Goal: Task Accomplishment & Management: Use online tool/utility

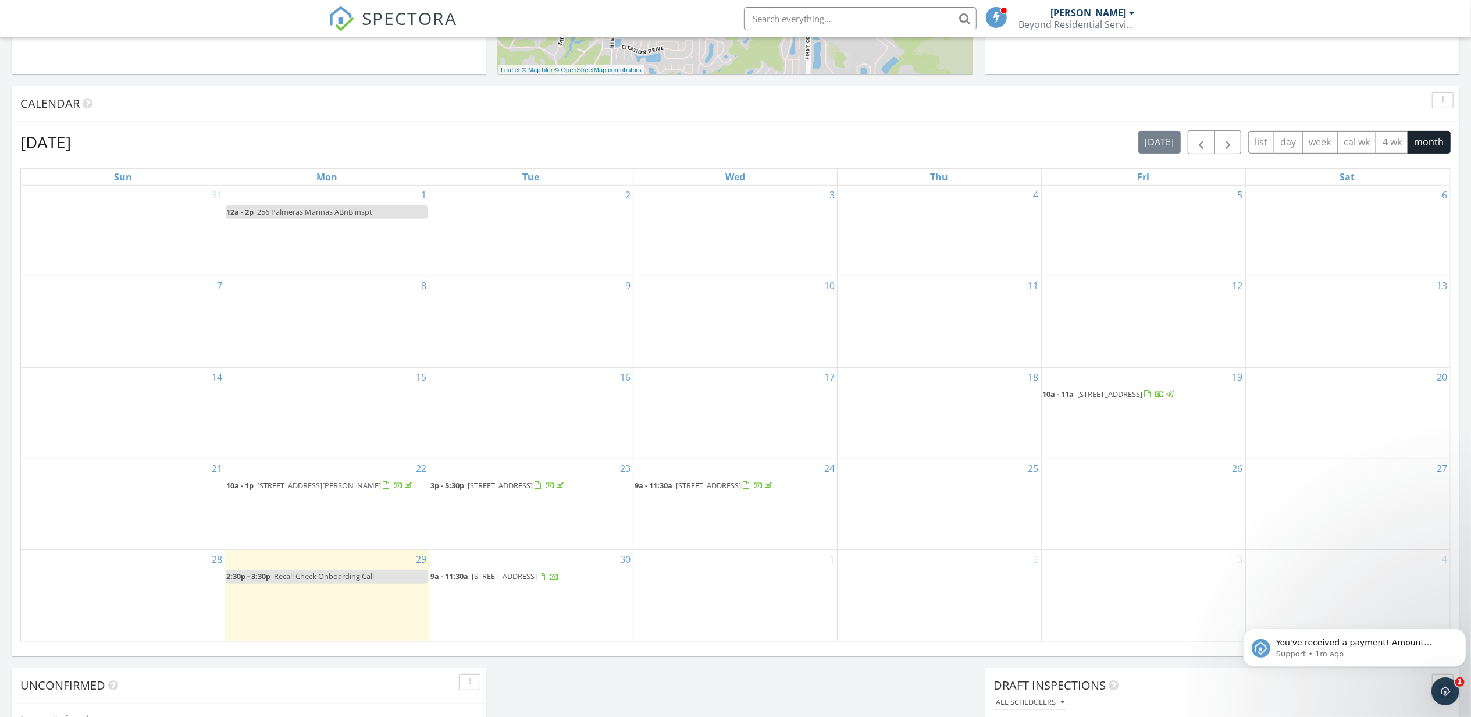
scroll to position [543, 0]
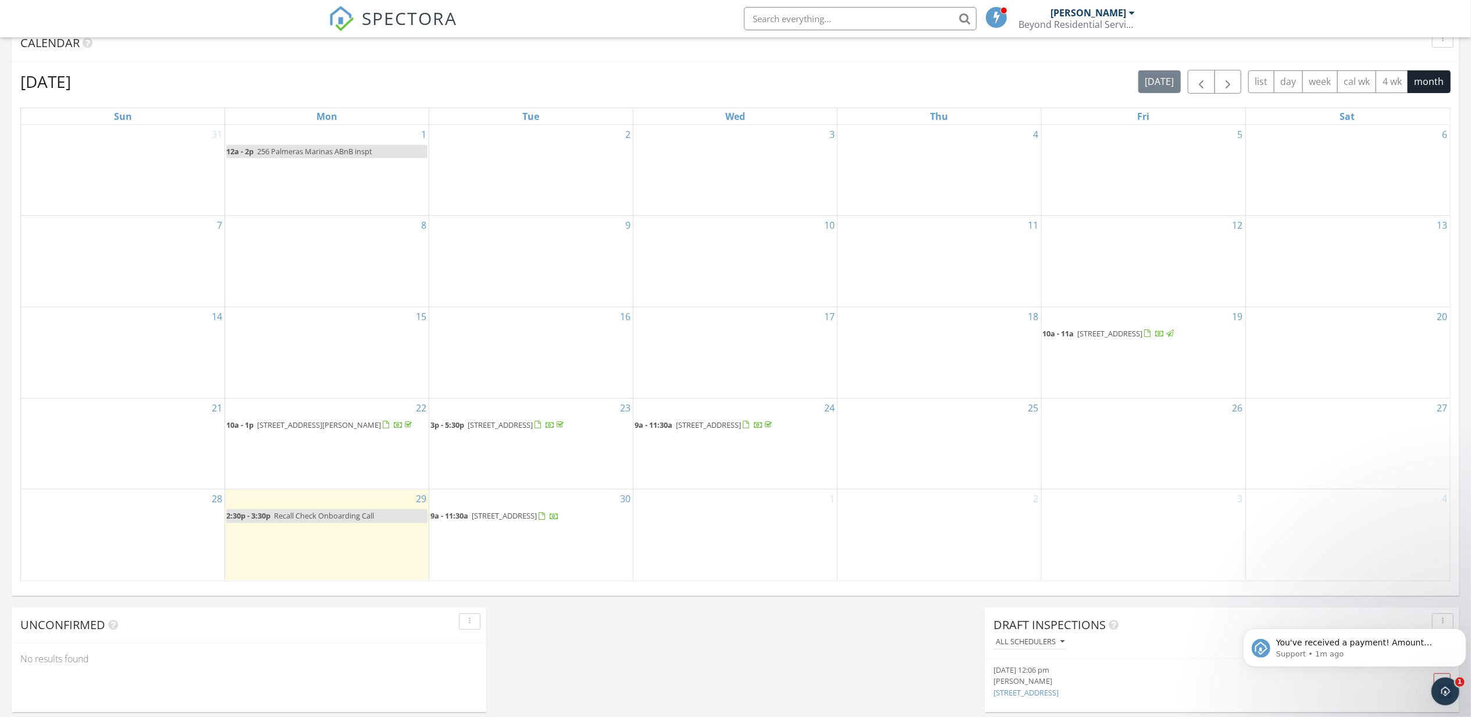
click at [520, 521] on span "811 Glendale Ln, Orange Park 32065" at bounding box center [504, 515] width 65 height 10
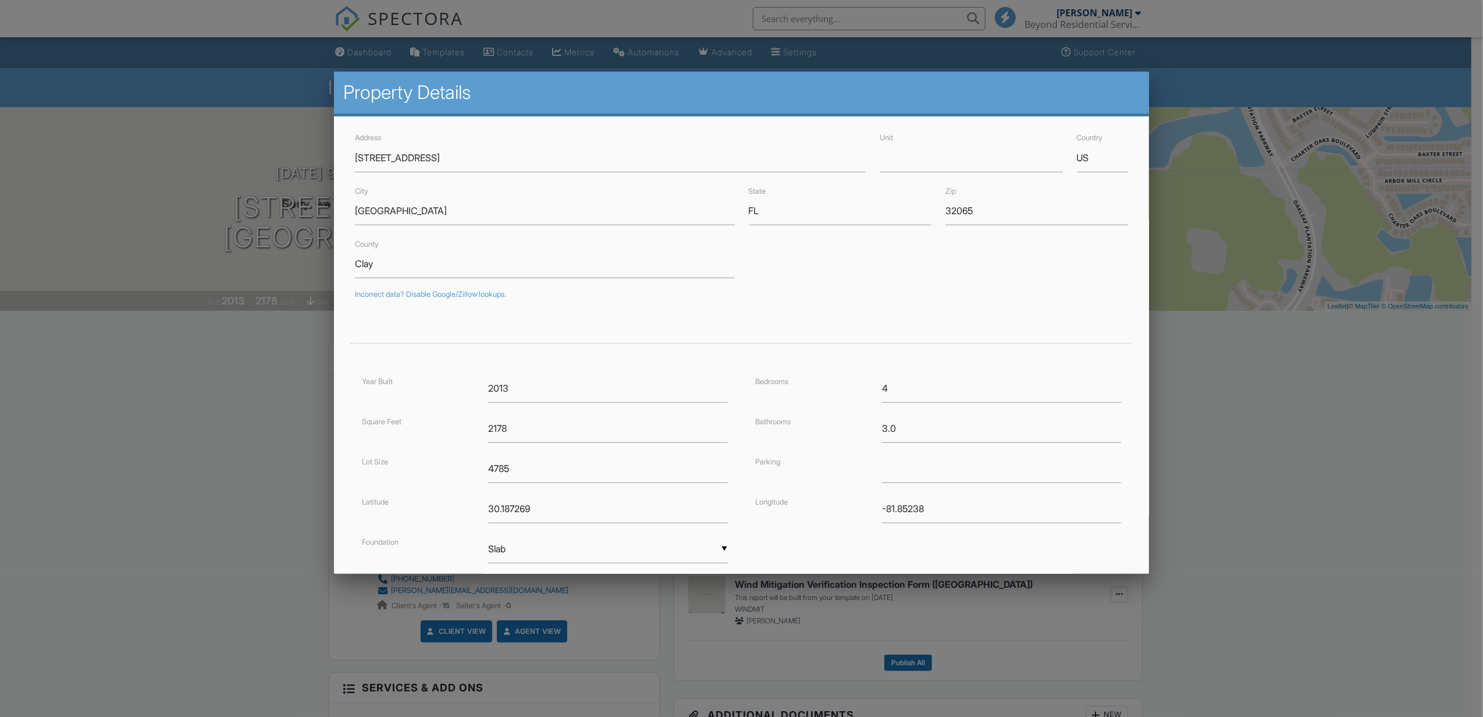
click at [219, 405] on div at bounding box center [741, 390] width 1483 height 896
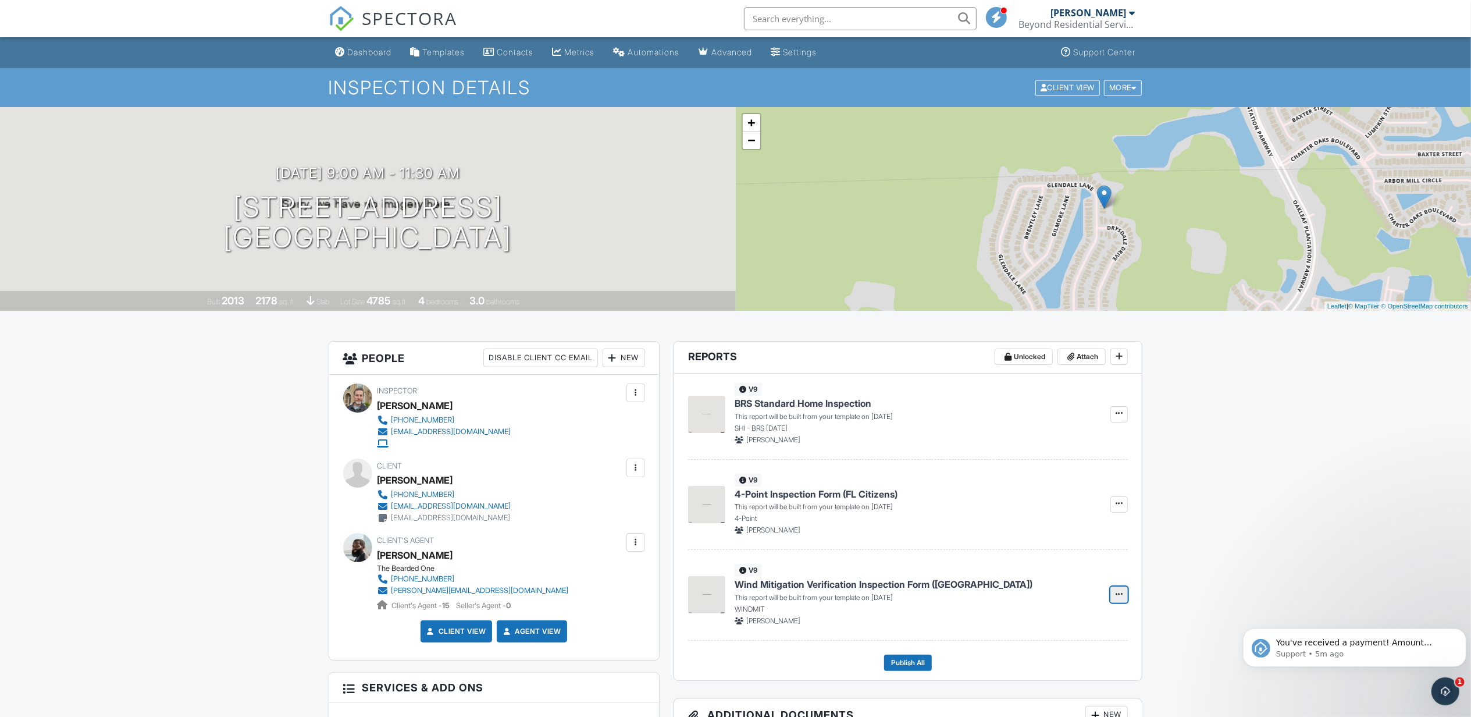
click at [1122, 596] on icon at bounding box center [1119, 594] width 7 height 8
click at [1036, 633] on input "Build Now" at bounding box center [1061, 627] width 119 height 26
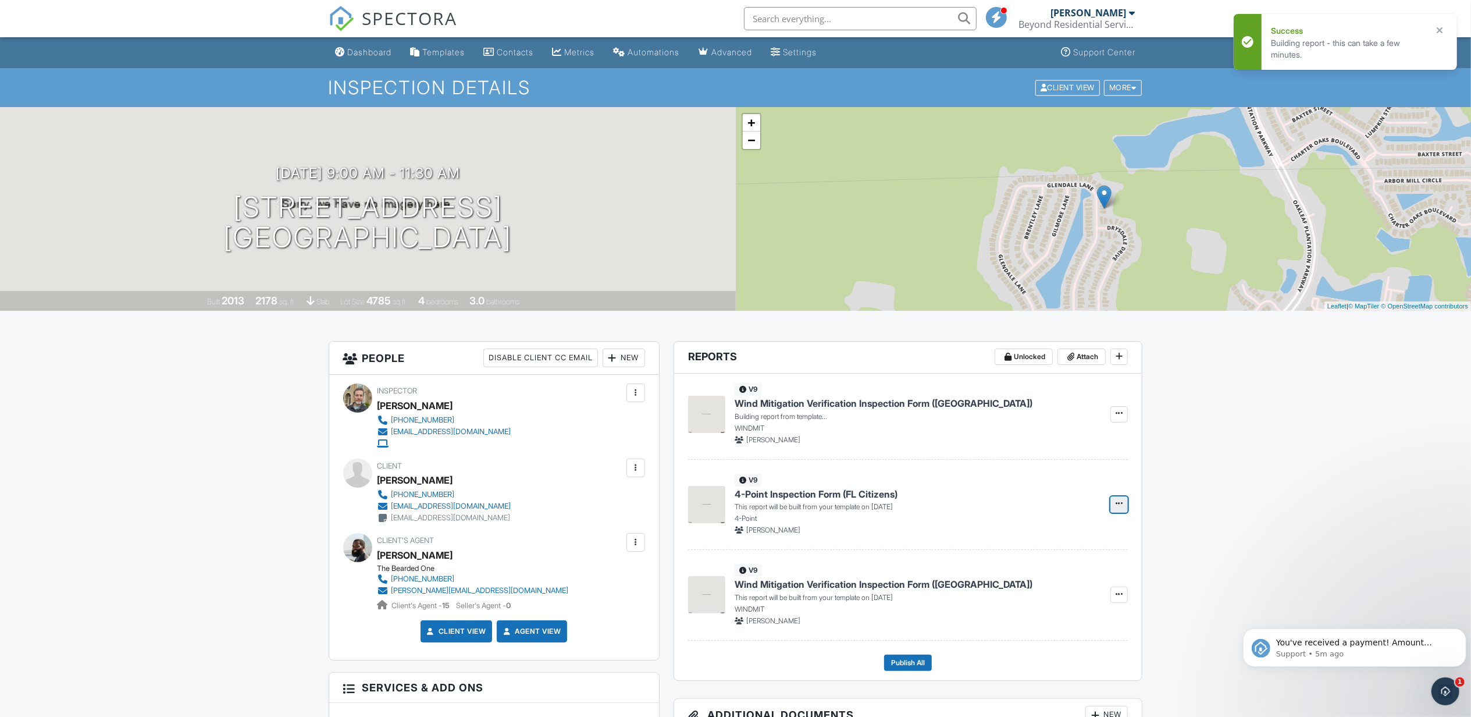
click at [1116, 505] on icon at bounding box center [1119, 503] width 7 height 8
click at [1072, 529] on input "Build Now" at bounding box center [1061, 537] width 119 height 26
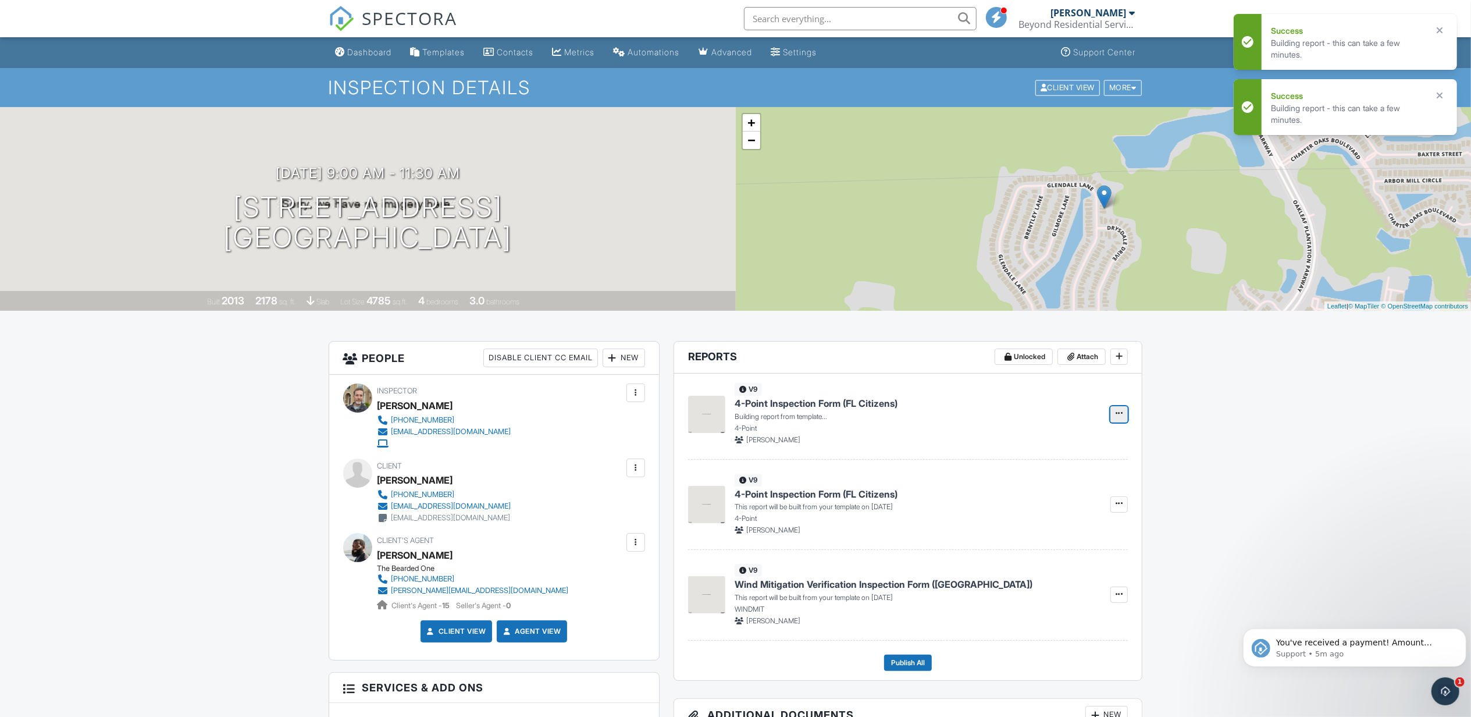
click at [1123, 412] on span at bounding box center [1120, 413] width 12 height 12
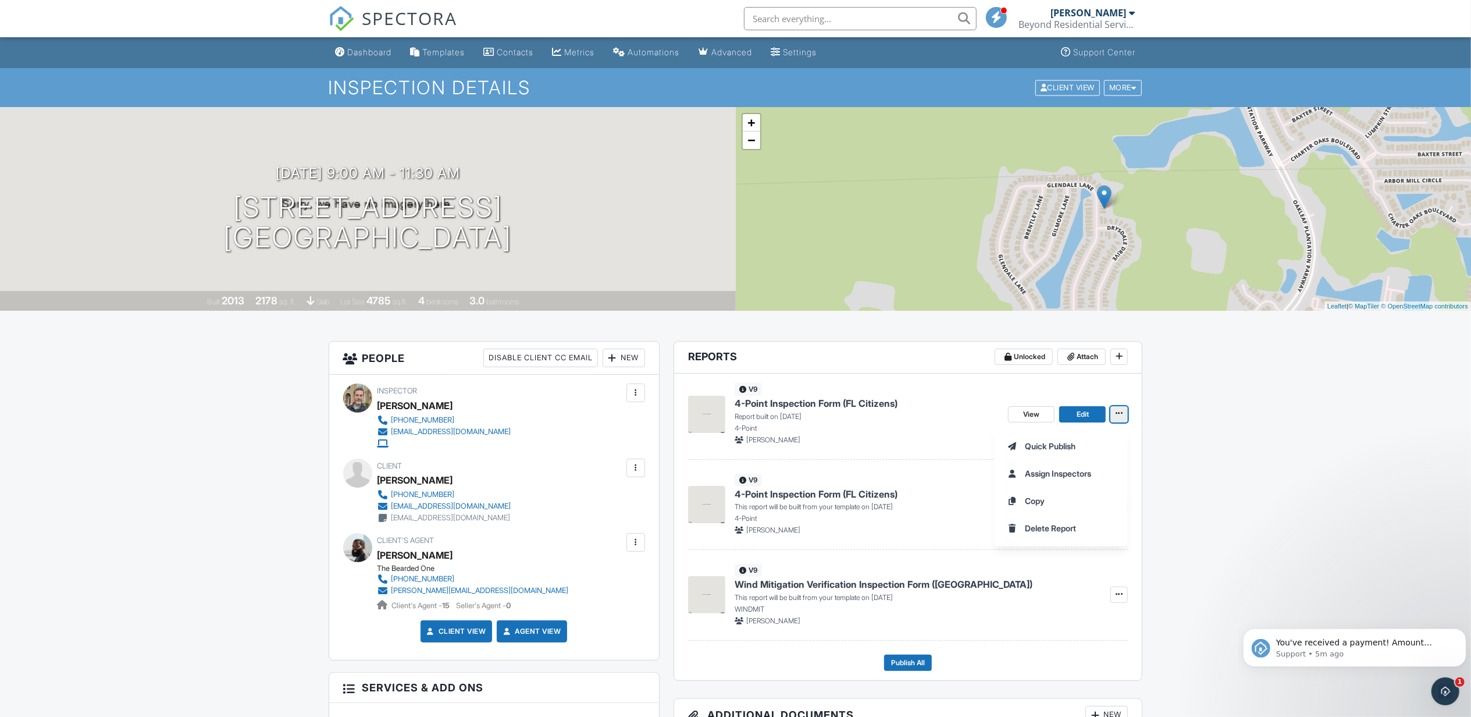
click at [1122, 411] on icon at bounding box center [1119, 413] width 7 height 8
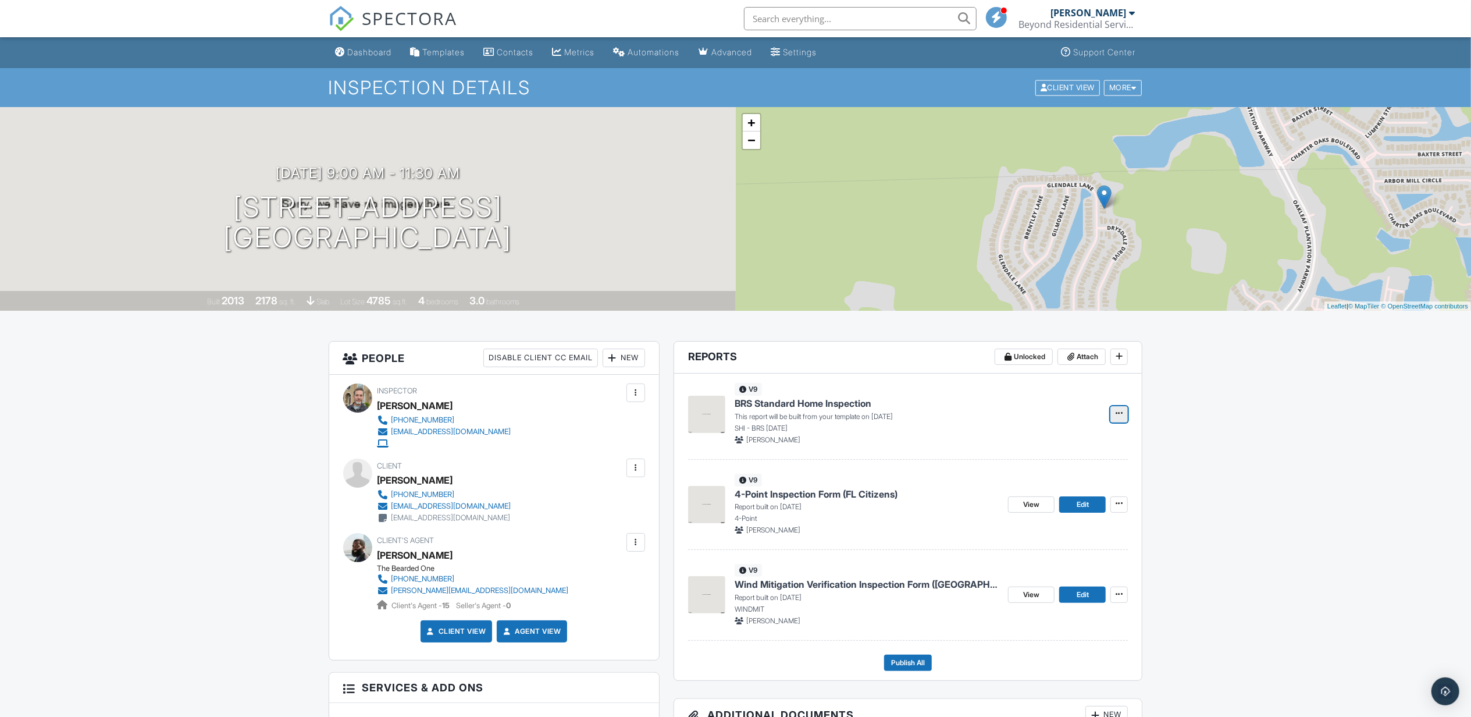
click at [1125, 414] on button at bounding box center [1119, 414] width 17 height 16
click at [1063, 440] on input "Build Now" at bounding box center [1061, 446] width 119 height 26
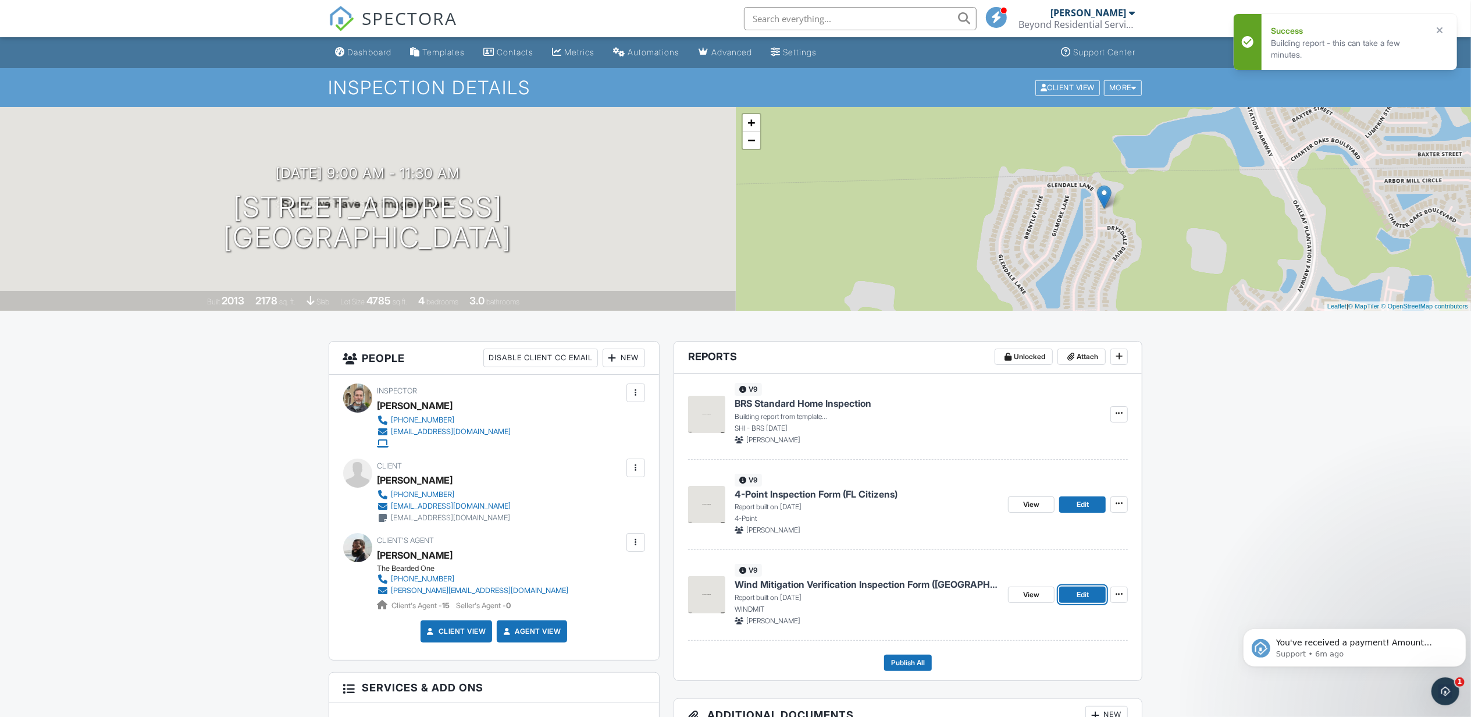
click at [1094, 593] on link "Edit" at bounding box center [1082, 594] width 47 height 16
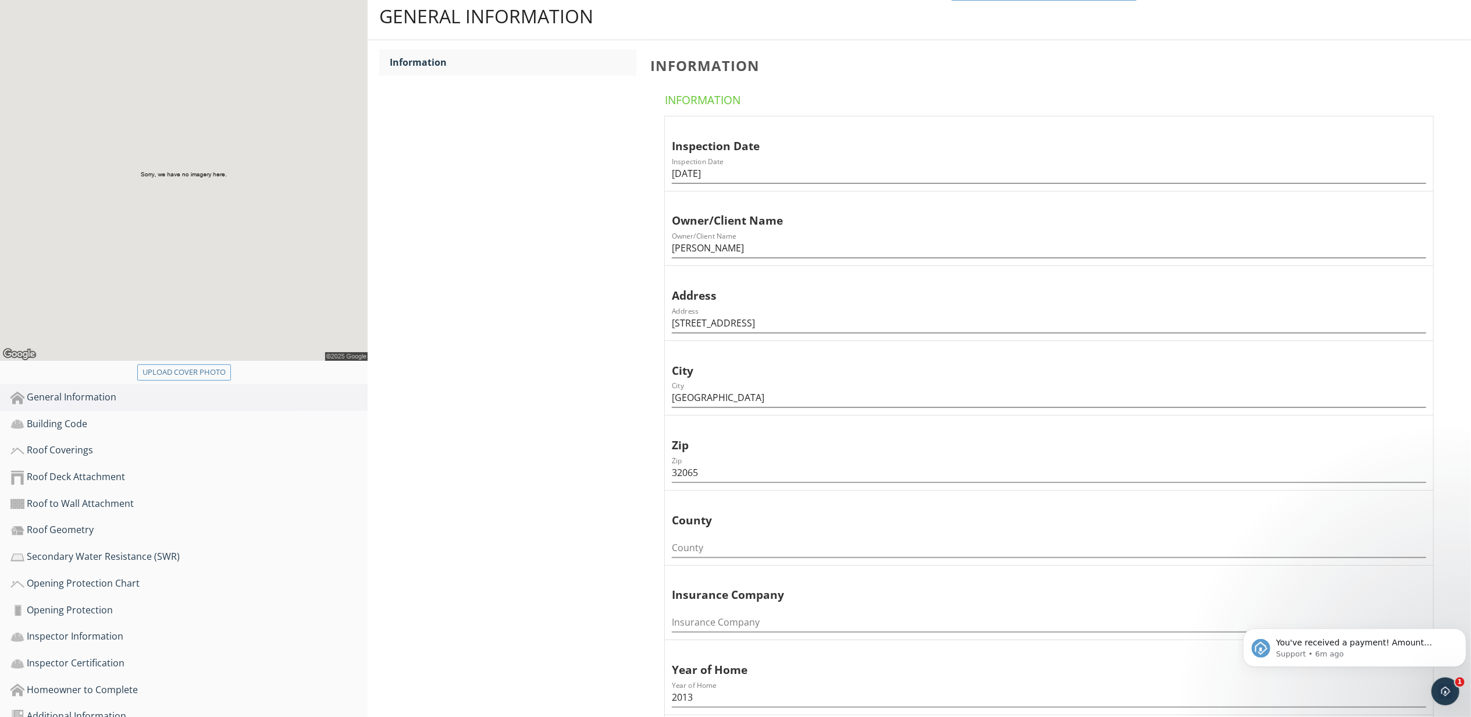
scroll to position [310, 0]
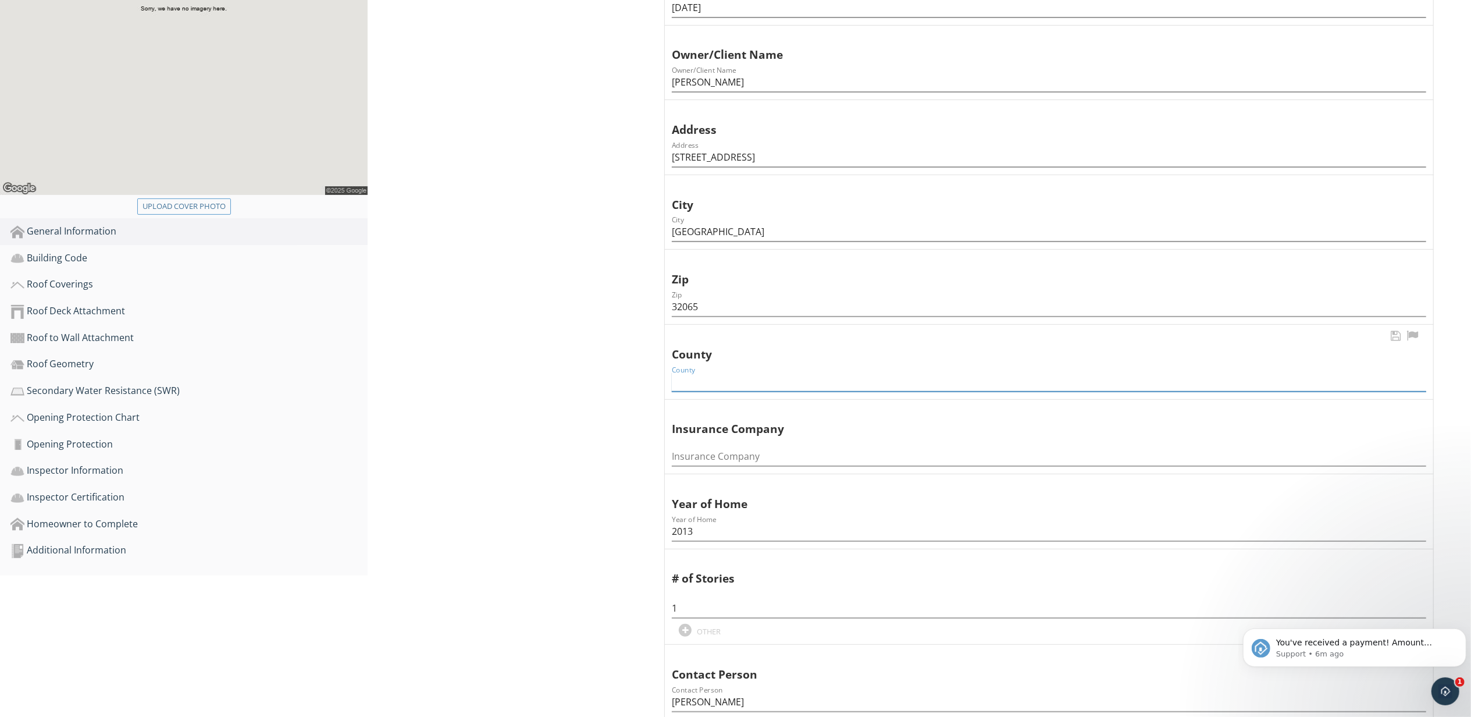
drag, startPoint x: 708, startPoint y: 358, endPoint x: 689, endPoint y: 351, distance: 19.9
click at [707, 372] on input "County" at bounding box center [1049, 381] width 755 height 19
type input "duval"
drag, startPoint x: 699, startPoint y: 593, endPoint x: 641, endPoint y: 593, distance: 58.2
click at [641, 593] on div "General Information Information Information Information Inspection Date Inspect…" at bounding box center [920, 525] width 1104 height 1396
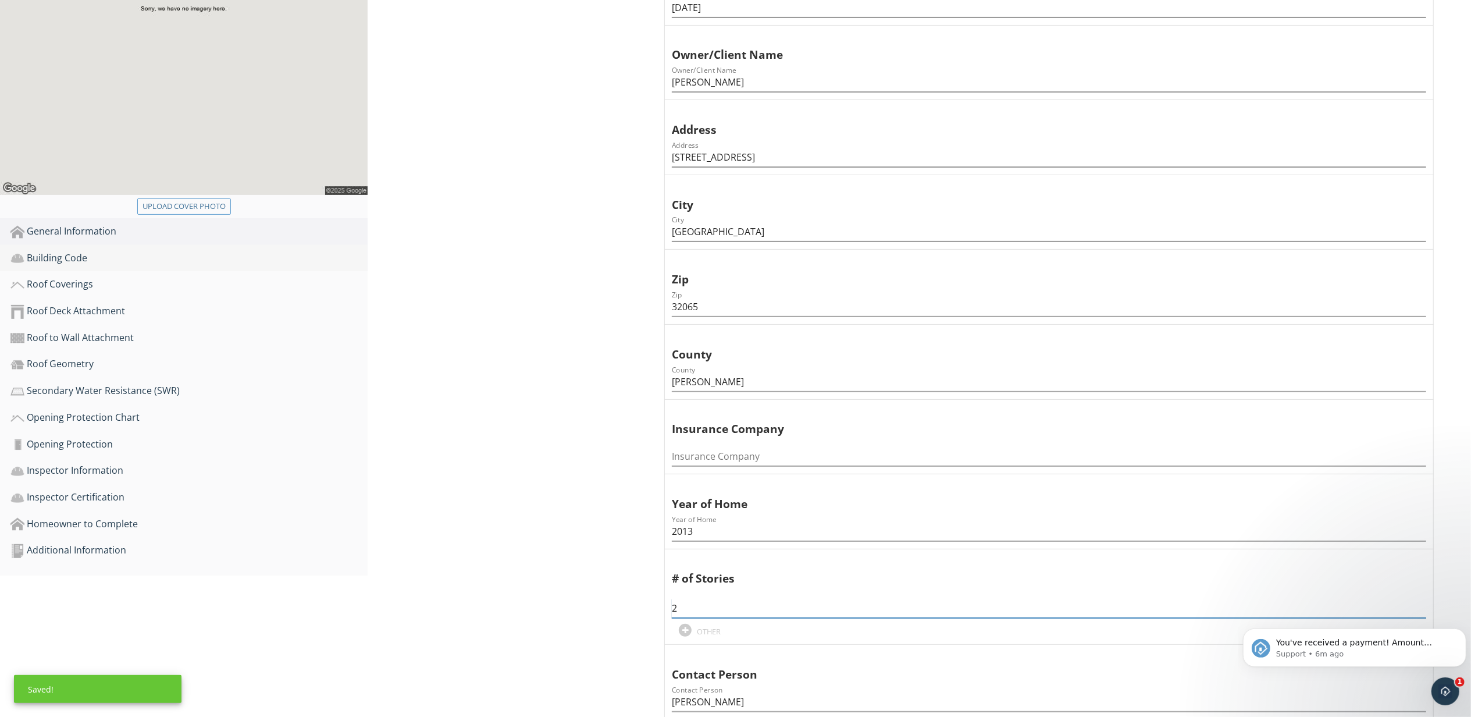
type input "2"
click at [47, 251] on div "Building Code" at bounding box center [188, 258] width 357 height 15
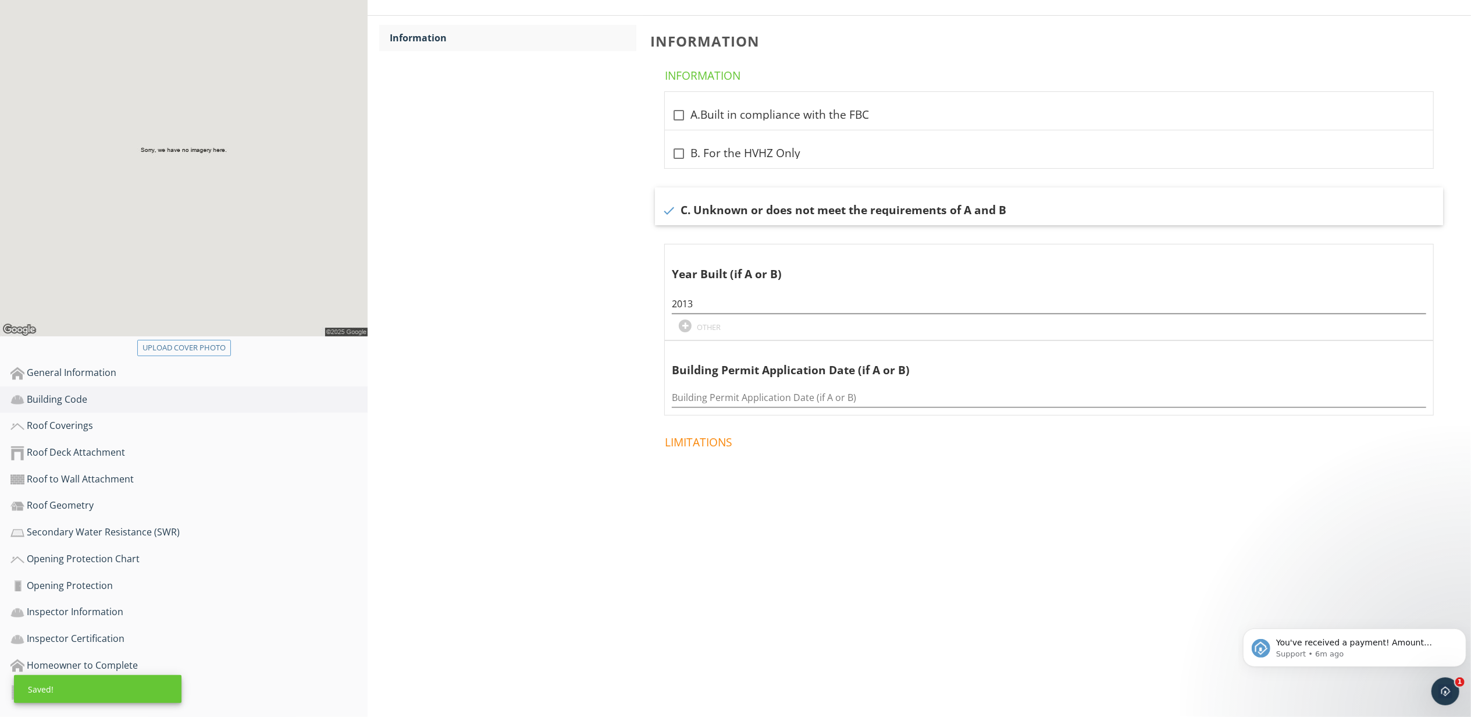
scroll to position [143, 0]
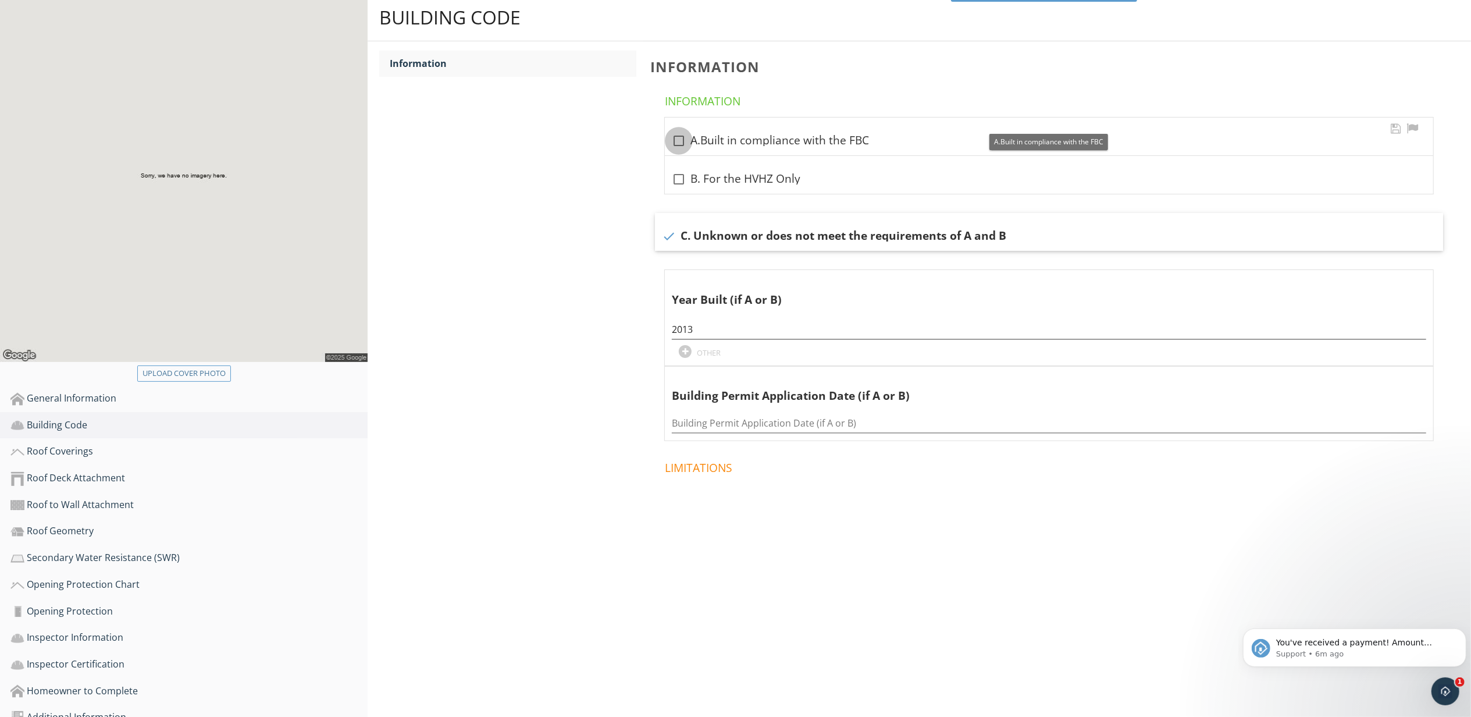
click at [678, 131] on div at bounding box center [679, 141] width 20 height 20
checkbox input "true"
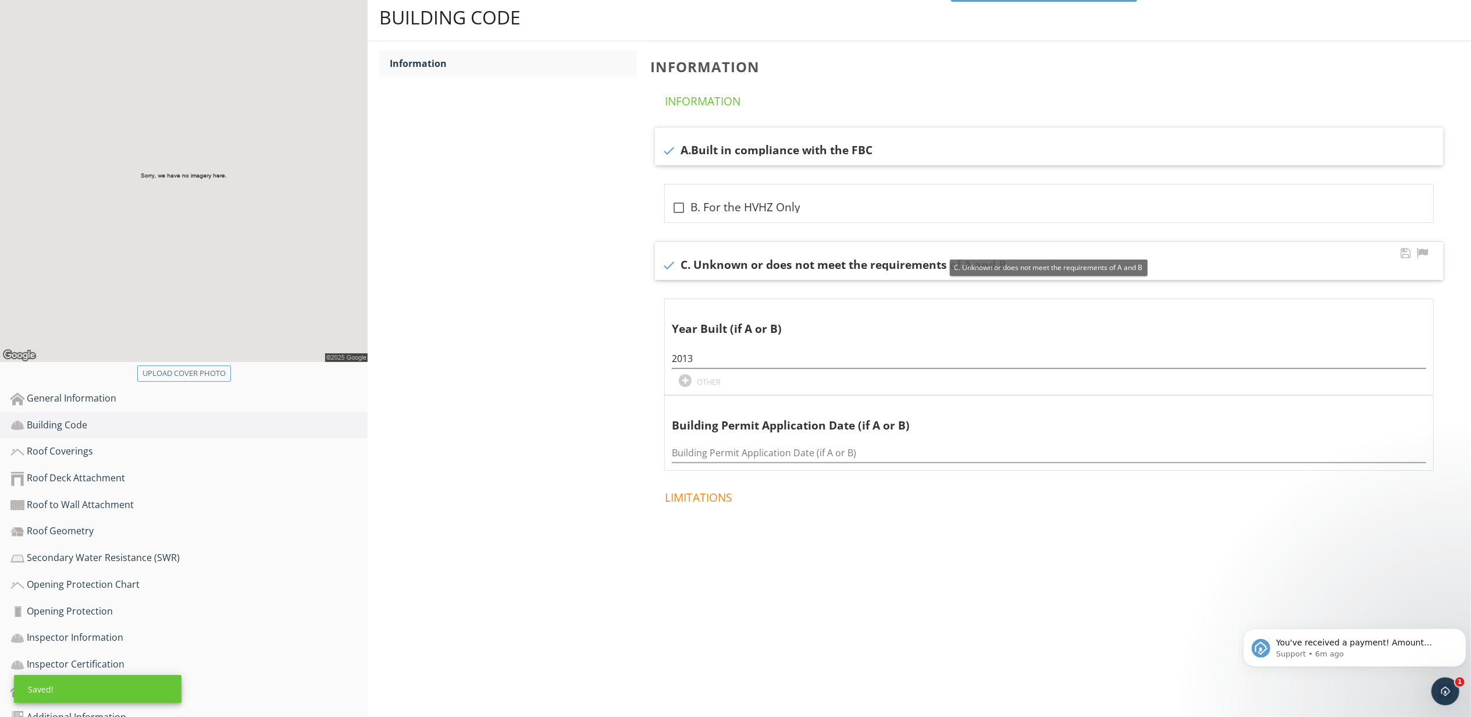
click at [673, 255] on div at bounding box center [669, 265] width 20 height 20
checkbox input "false"
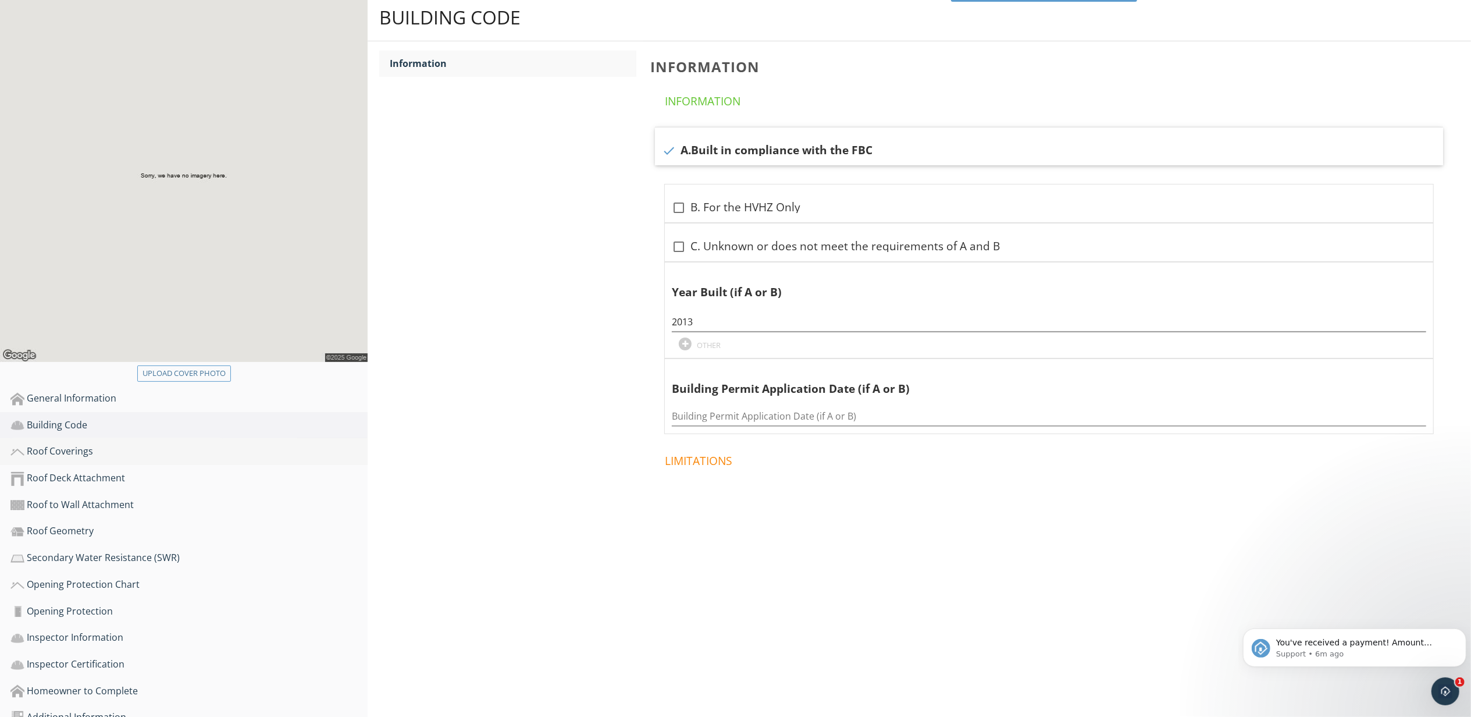
click at [80, 444] on div "Roof Coverings" at bounding box center [188, 451] width 357 height 15
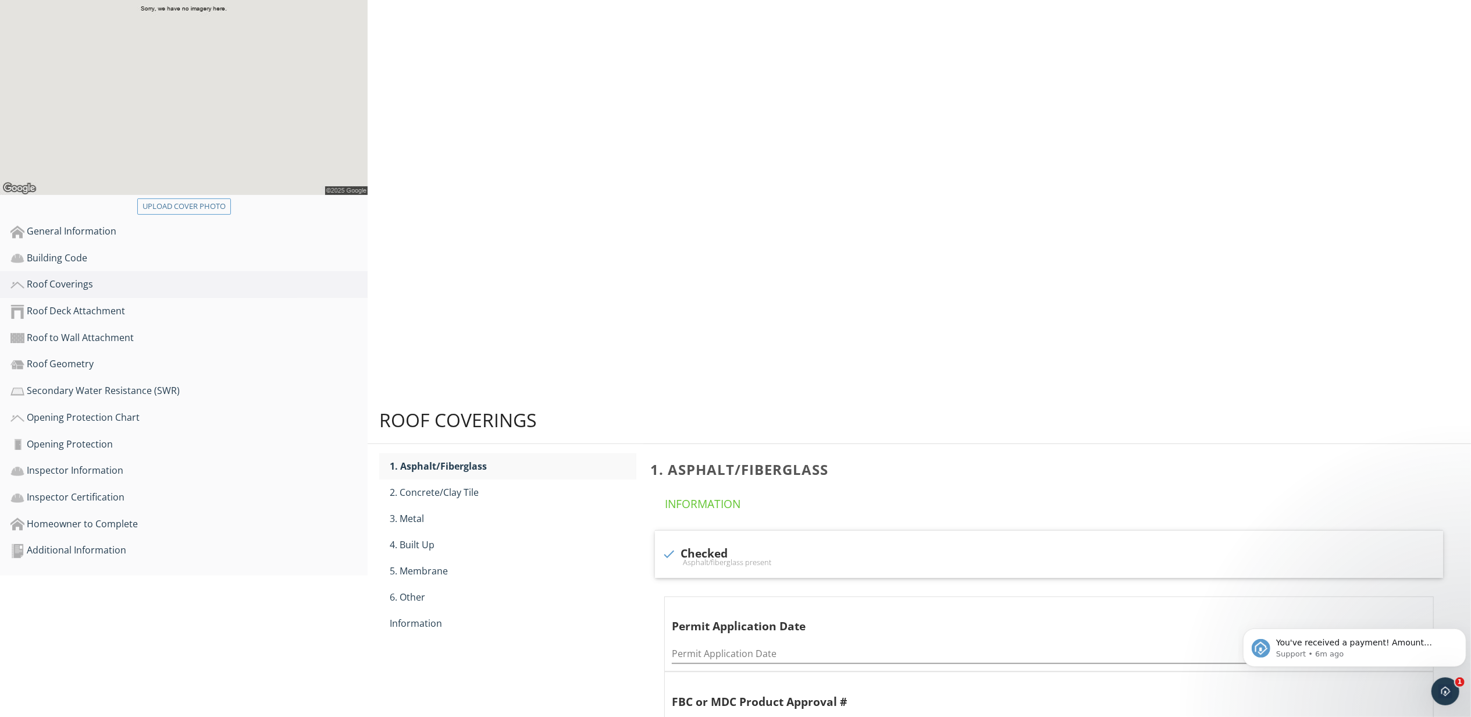
scroll to position [143, 0]
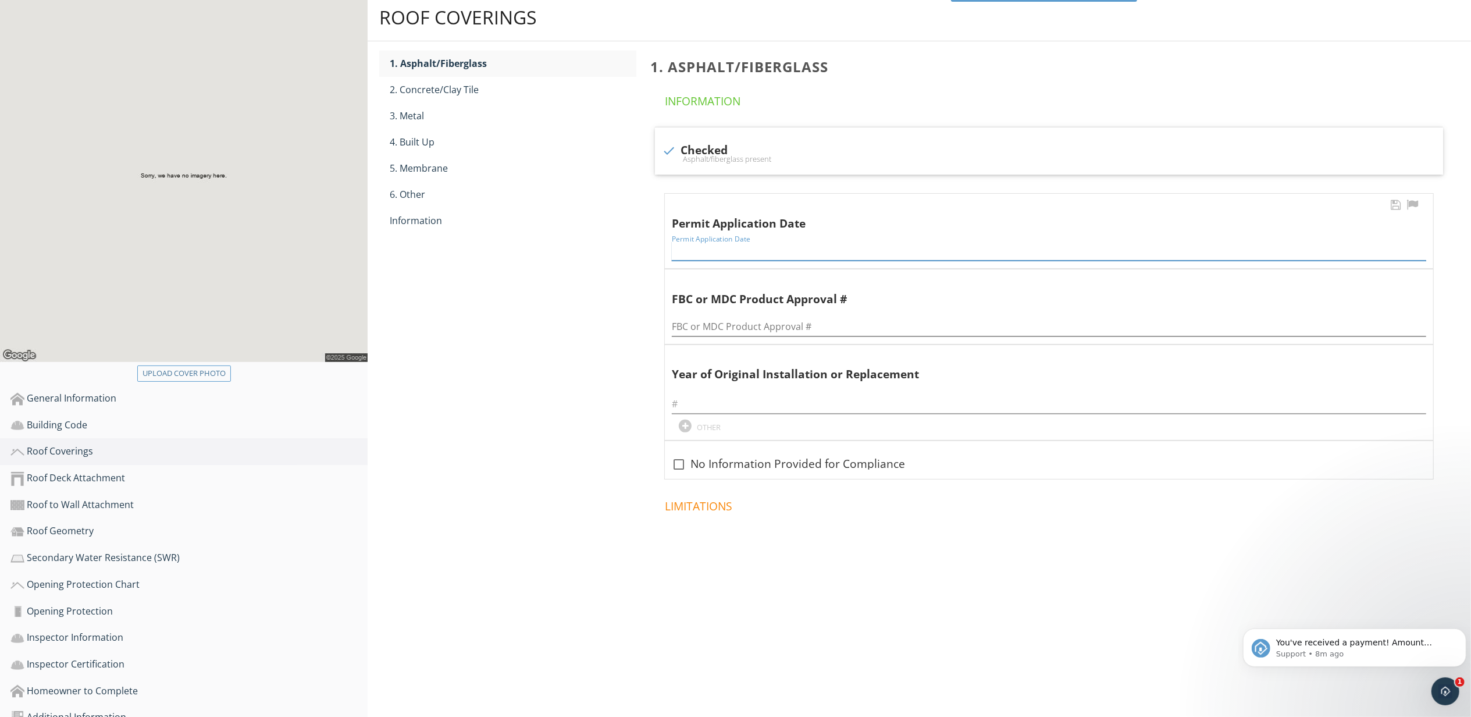
click at [710, 241] on input "Permit Application Date" at bounding box center [1049, 250] width 755 height 19
type input "2013"
click at [724, 394] on input "text" at bounding box center [1049, 403] width 755 height 19
type input "2013"
click at [103, 471] on div "Roof Deck Attachment" at bounding box center [188, 478] width 357 height 15
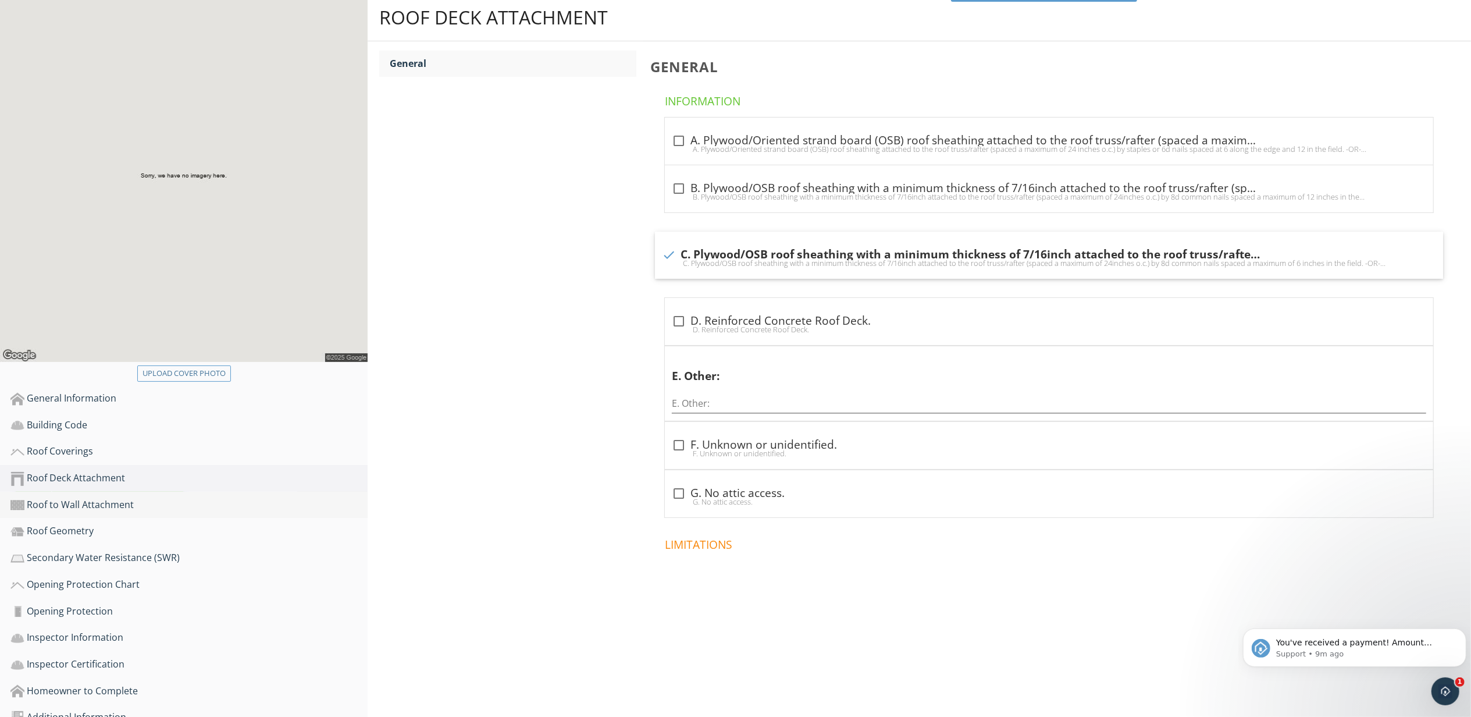
click at [102, 497] on div "Roof to Wall Attachment" at bounding box center [188, 504] width 357 height 15
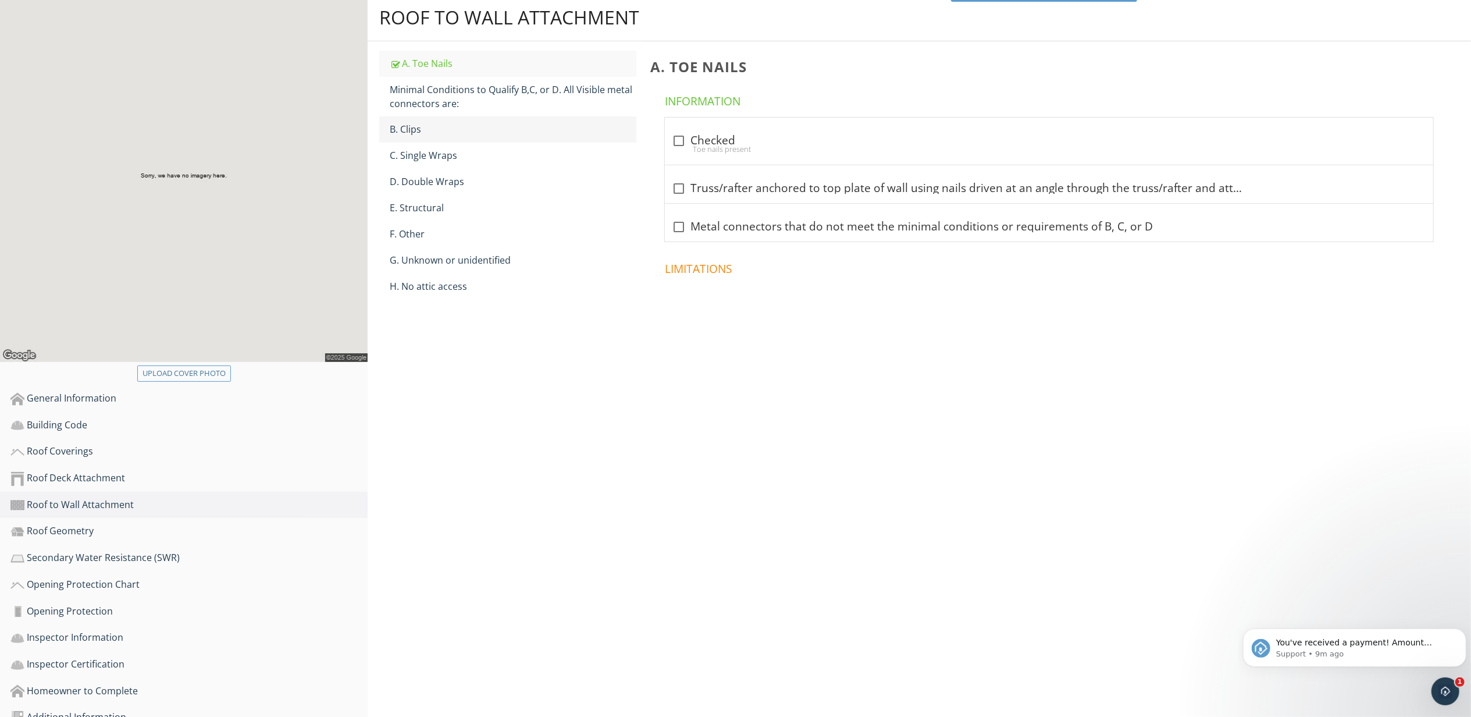
click at [419, 122] on div "B. Clips" at bounding box center [513, 129] width 247 height 14
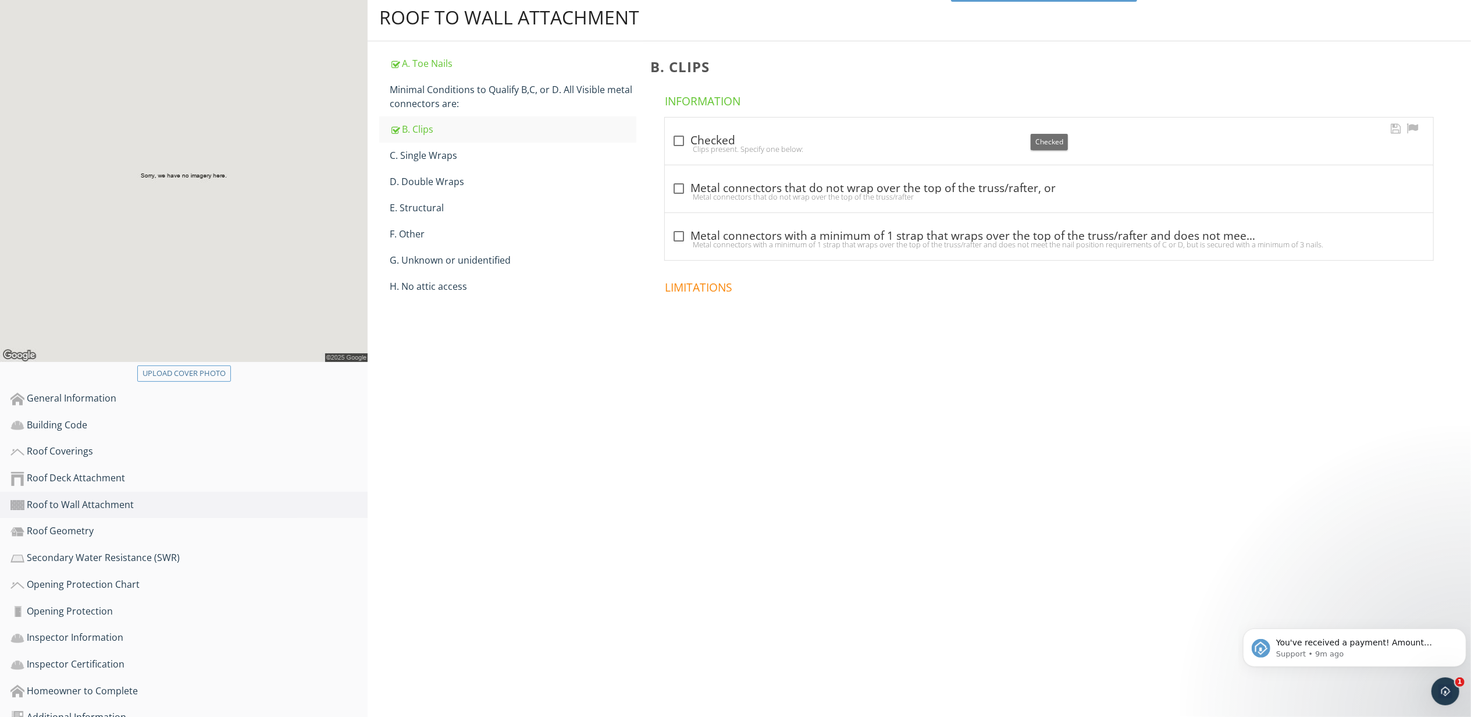
click at [683, 131] on div at bounding box center [679, 141] width 20 height 20
checkbox input "true"
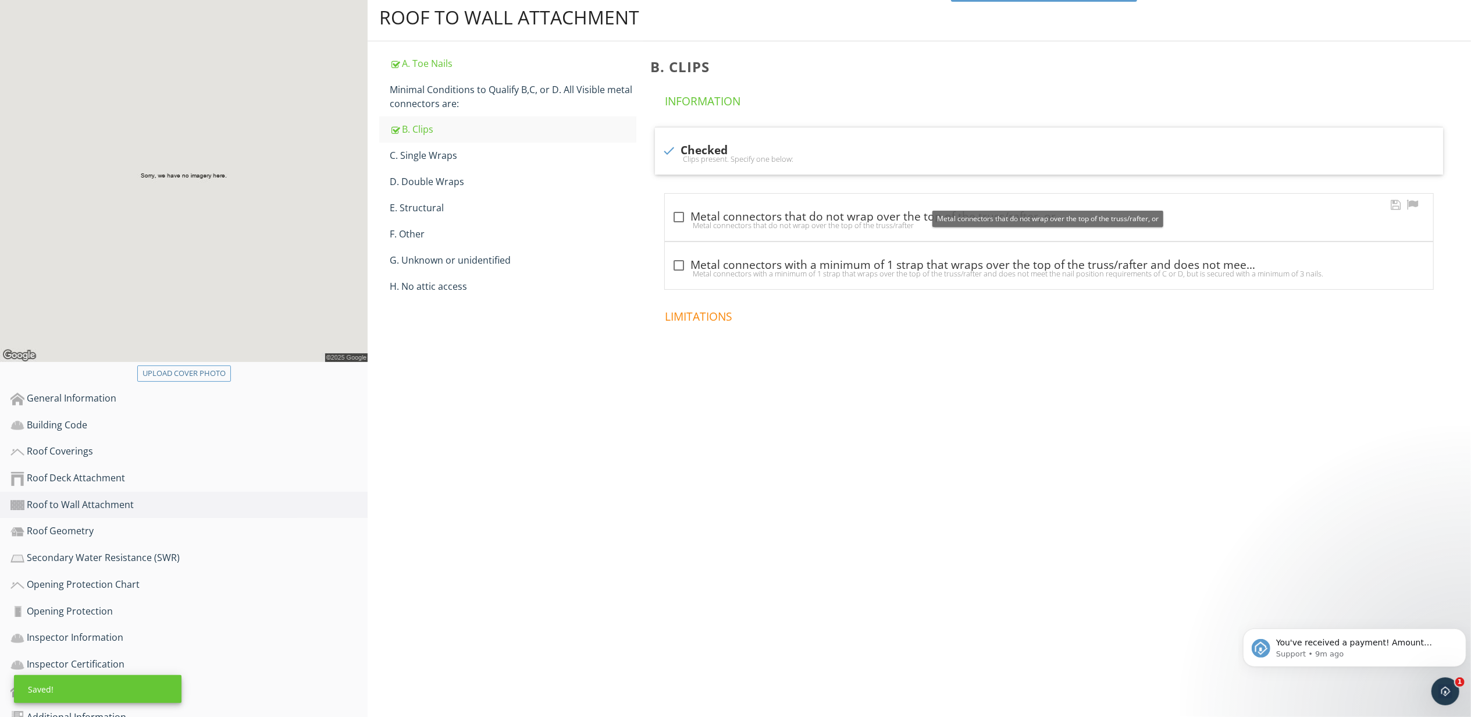
click at [683, 207] on div at bounding box center [679, 217] width 20 height 20
checkbox input "true"
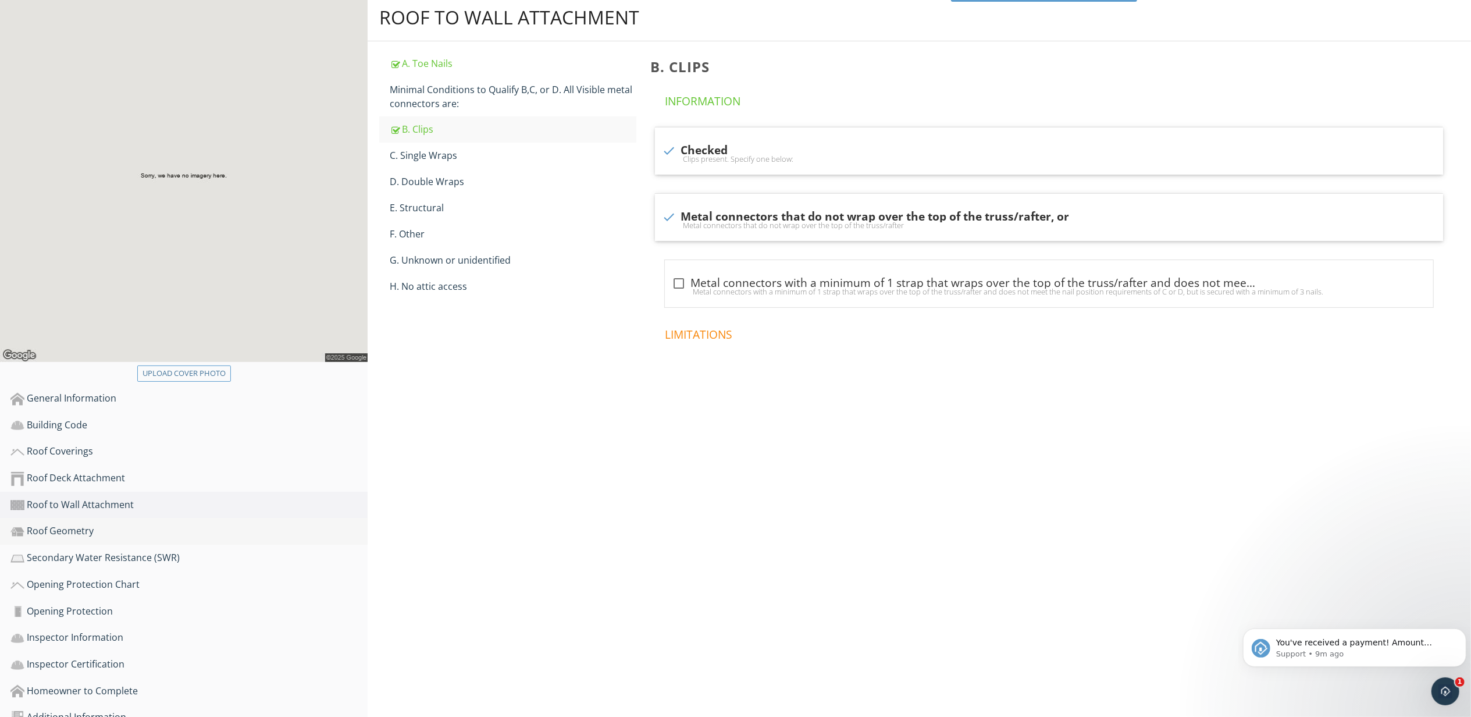
click at [57, 524] on div "Roof Geometry" at bounding box center [188, 531] width 357 height 15
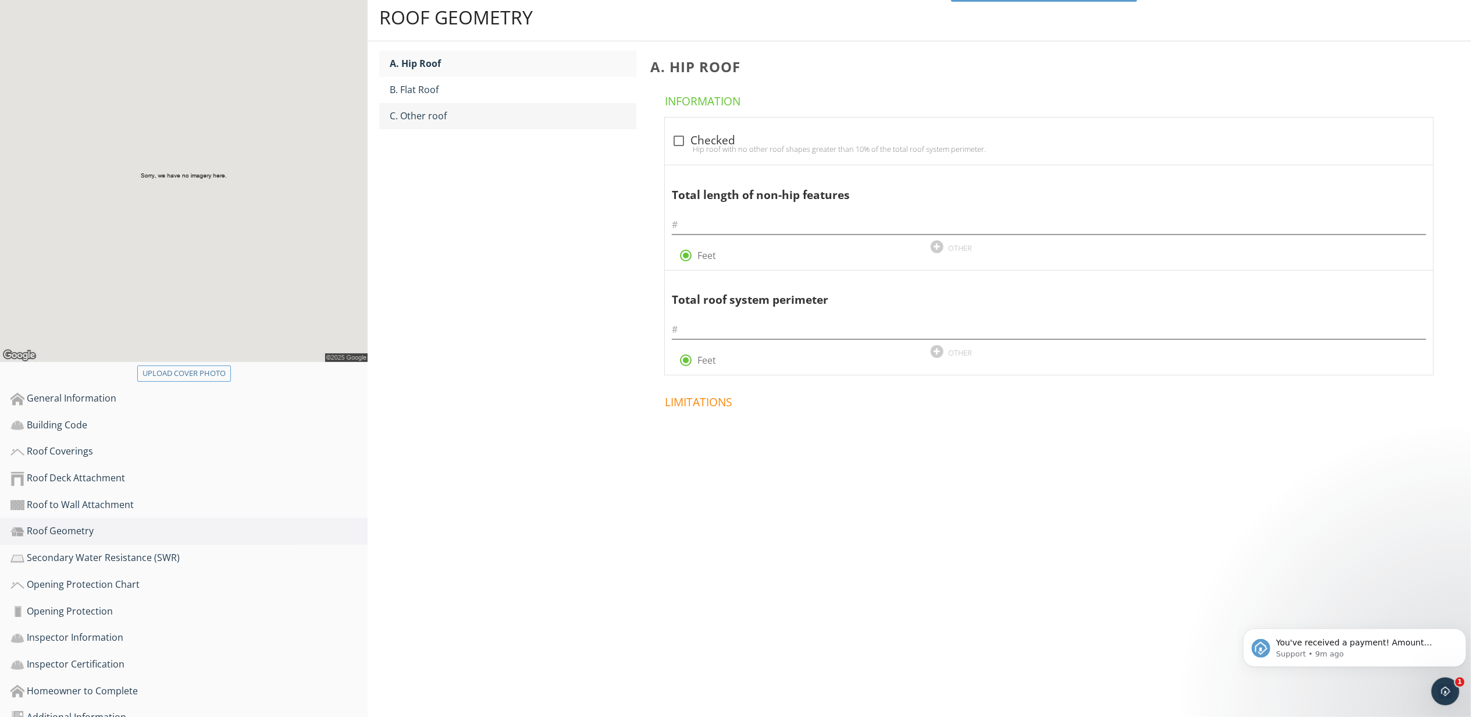
click at [440, 103] on link "C. Other roof" at bounding box center [513, 116] width 247 height 26
click at [687, 131] on div at bounding box center [679, 141] width 20 height 20
checkbox input "true"
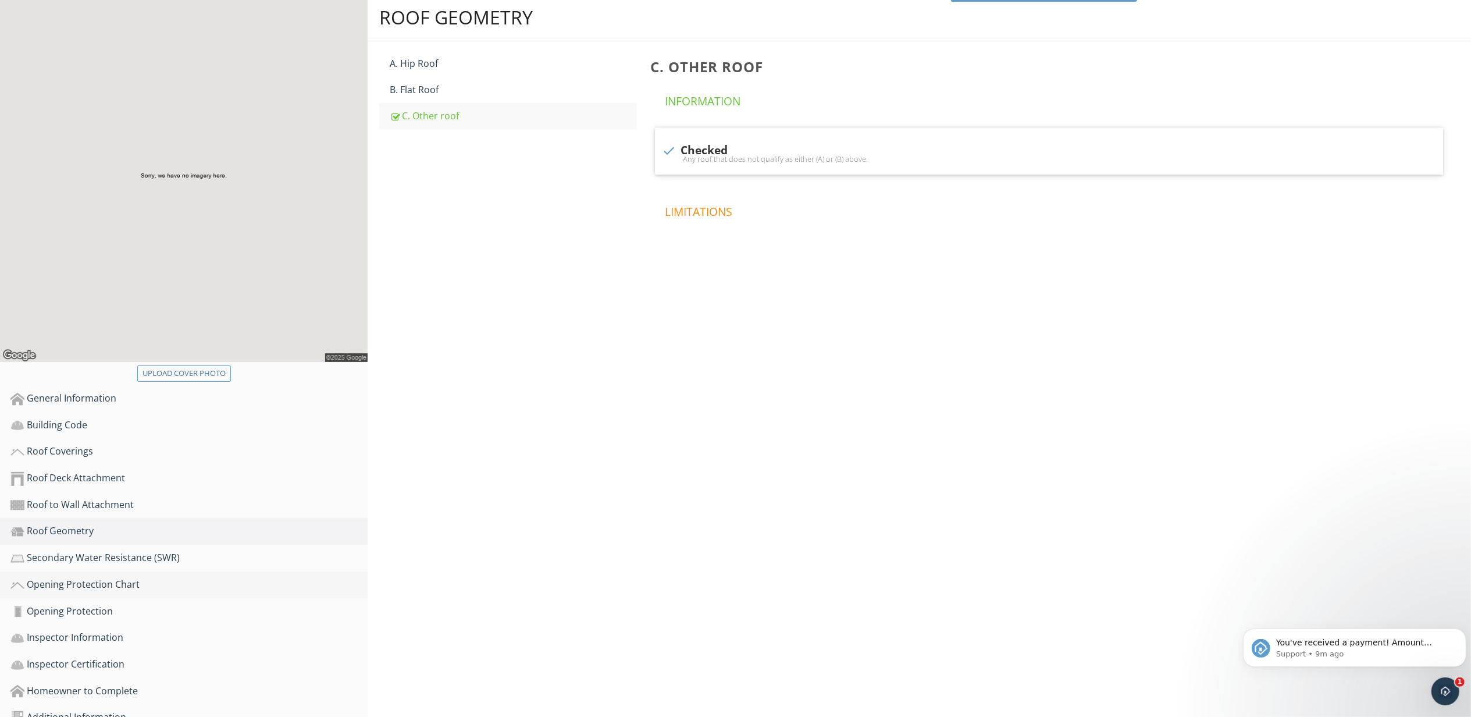
click at [71, 577] on div "Opening Protection Chart" at bounding box center [188, 584] width 357 height 15
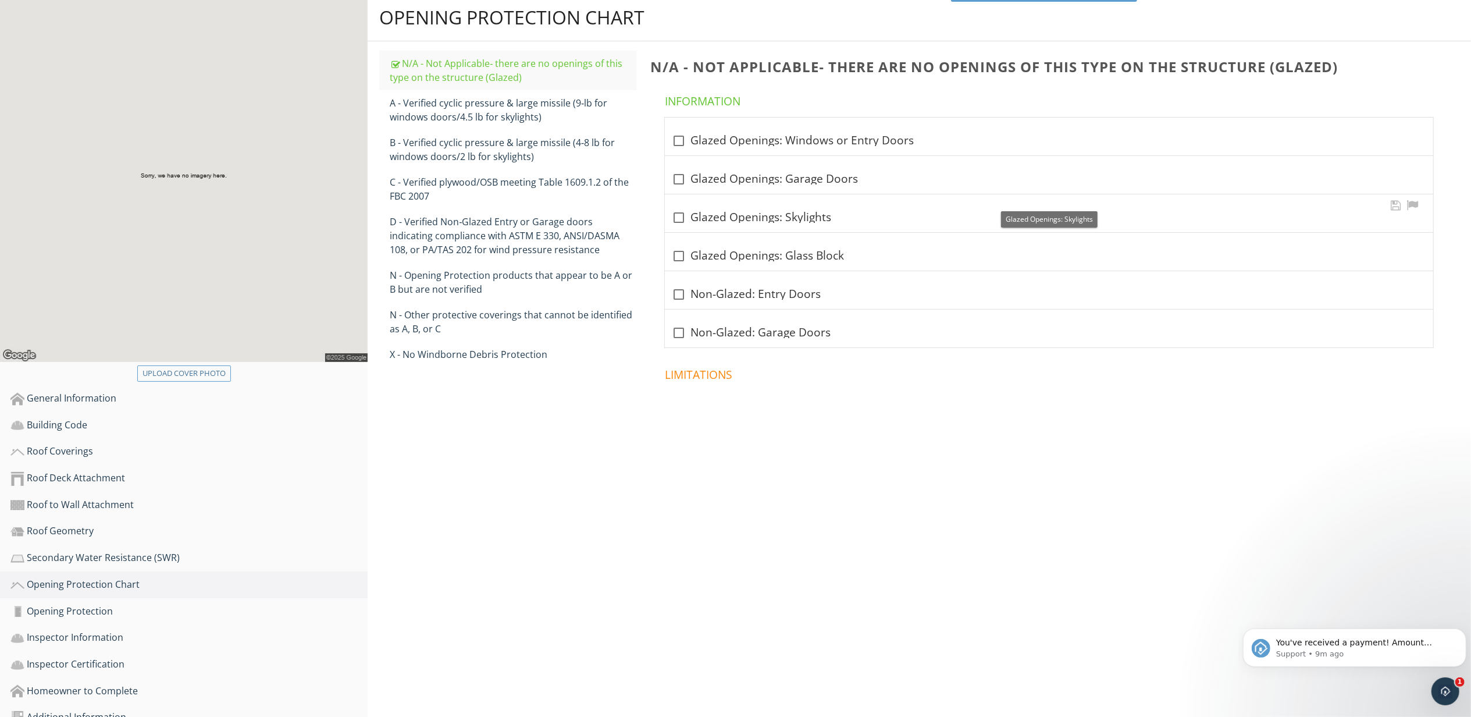
click at [681, 208] on div at bounding box center [679, 218] width 20 height 20
checkbox input "true"
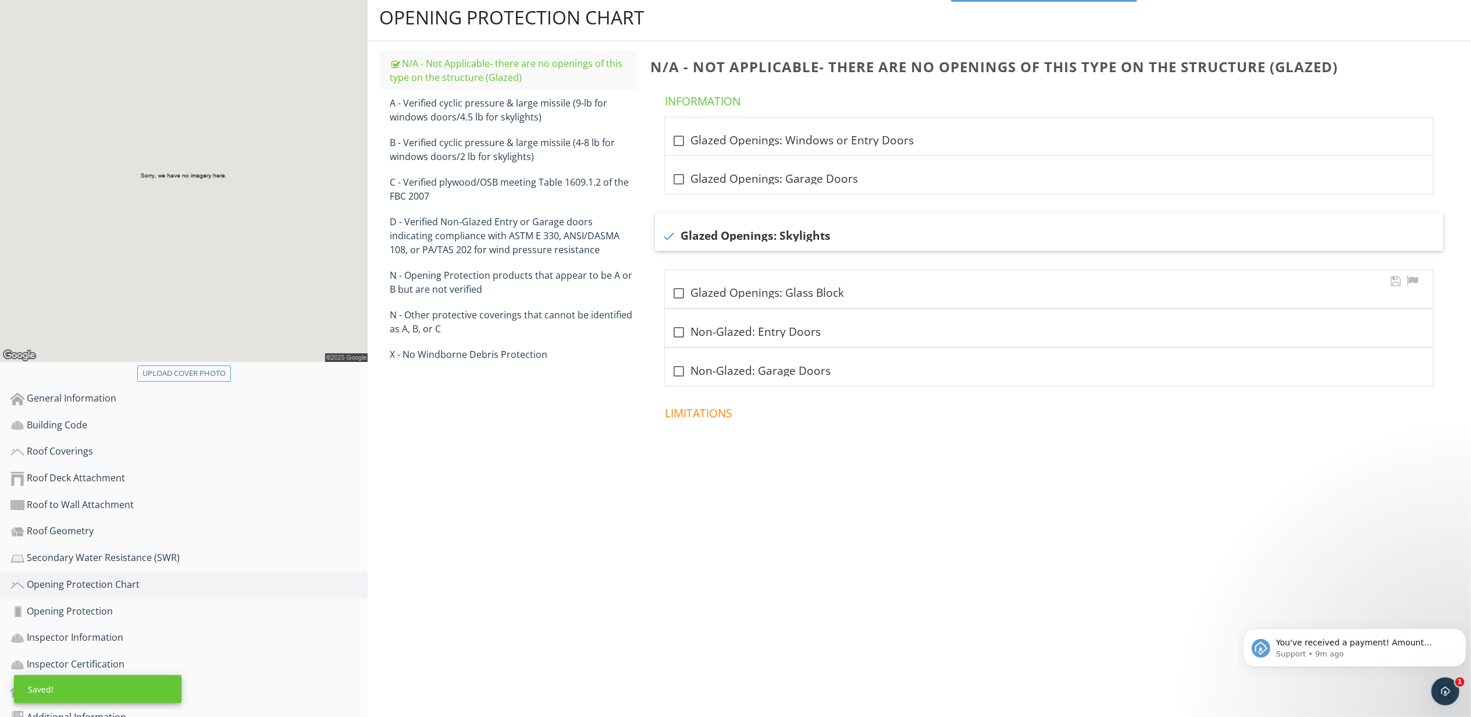
click at [680, 283] on div at bounding box center [679, 293] width 20 height 20
checkbox input "true"
click at [682, 340] on div at bounding box center [679, 350] width 20 height 20
checkbox input "true"
click at [678, 397] on div at bounding box center [679, 407] width 20 height 20
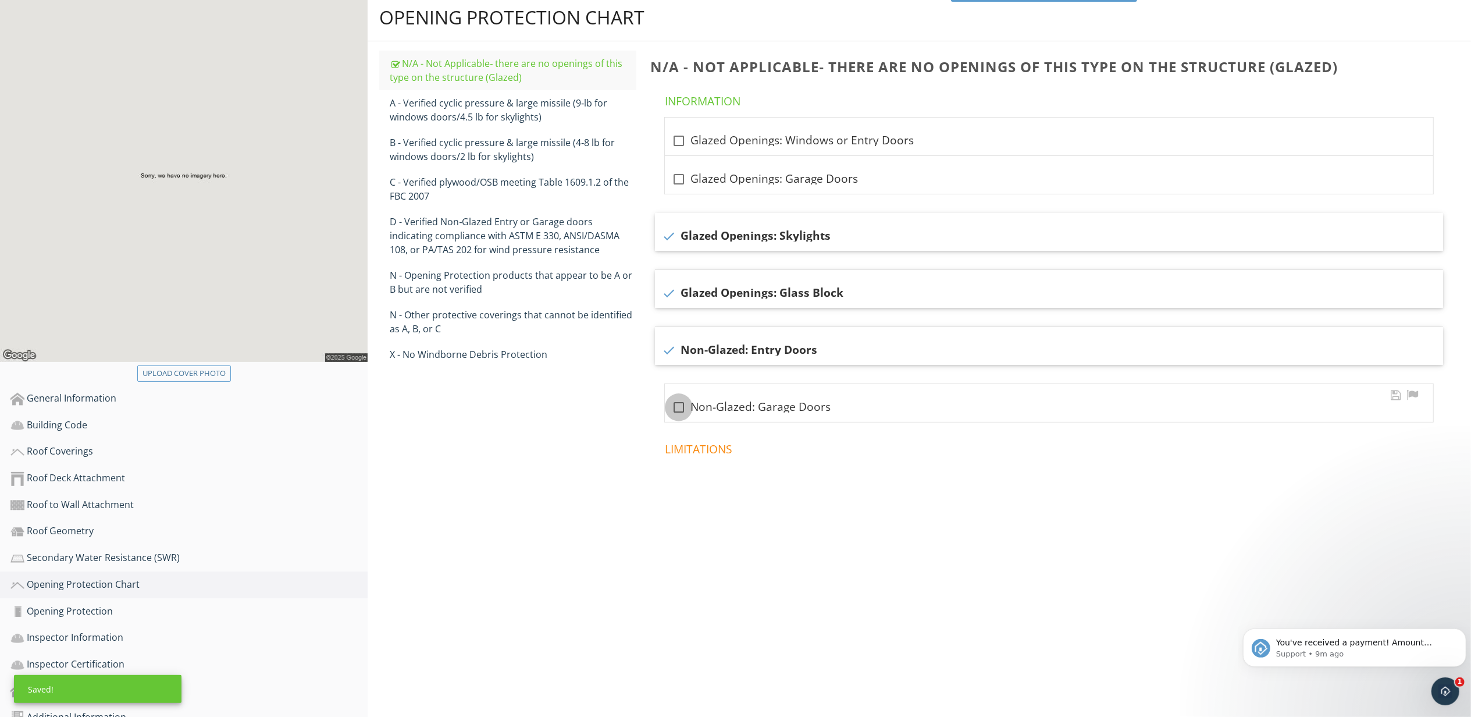
checkbox input "true"
click at [461, 347] on div "X - No Windborne Debris Protection" at bounding box center [513, 354] width 247 height 14
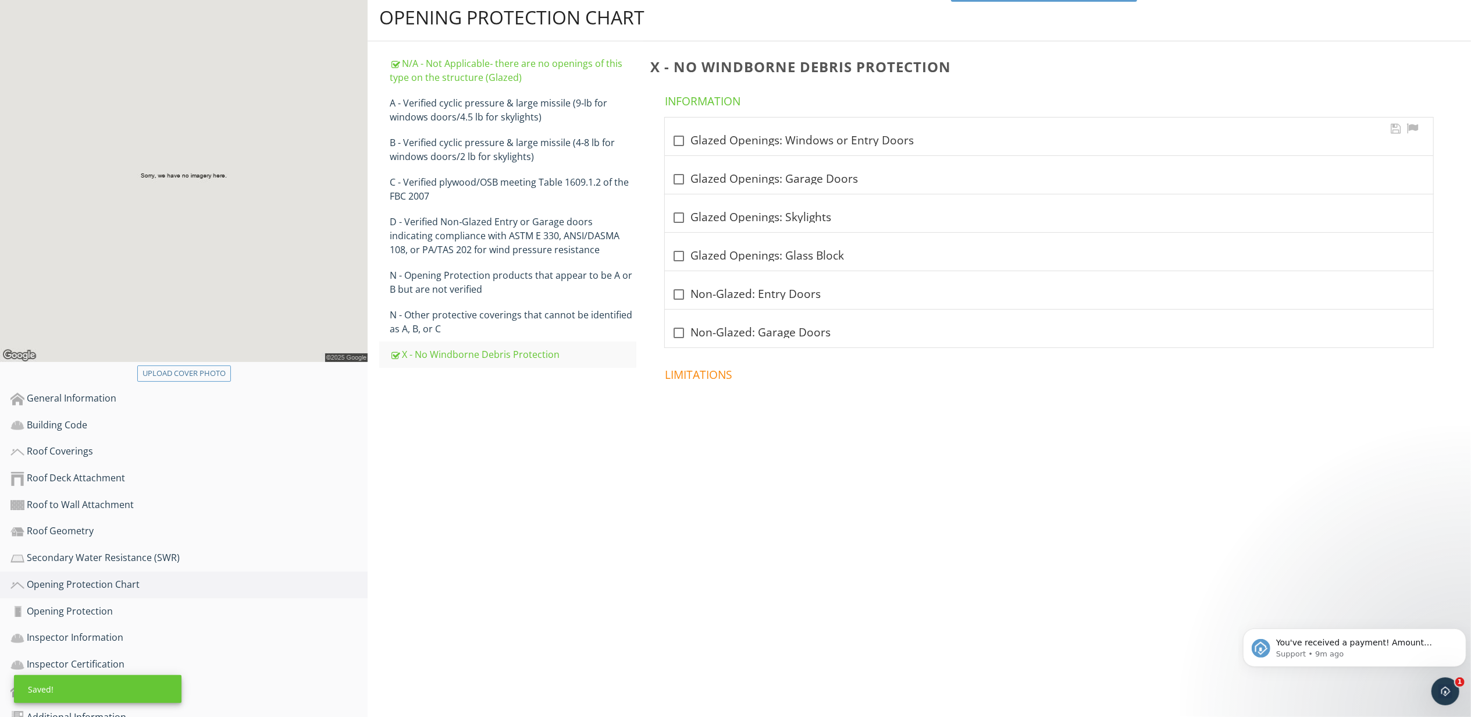
click at [682, 131] on div at bounding box center [679, 141] width 20 height 20
checkbox input "true"
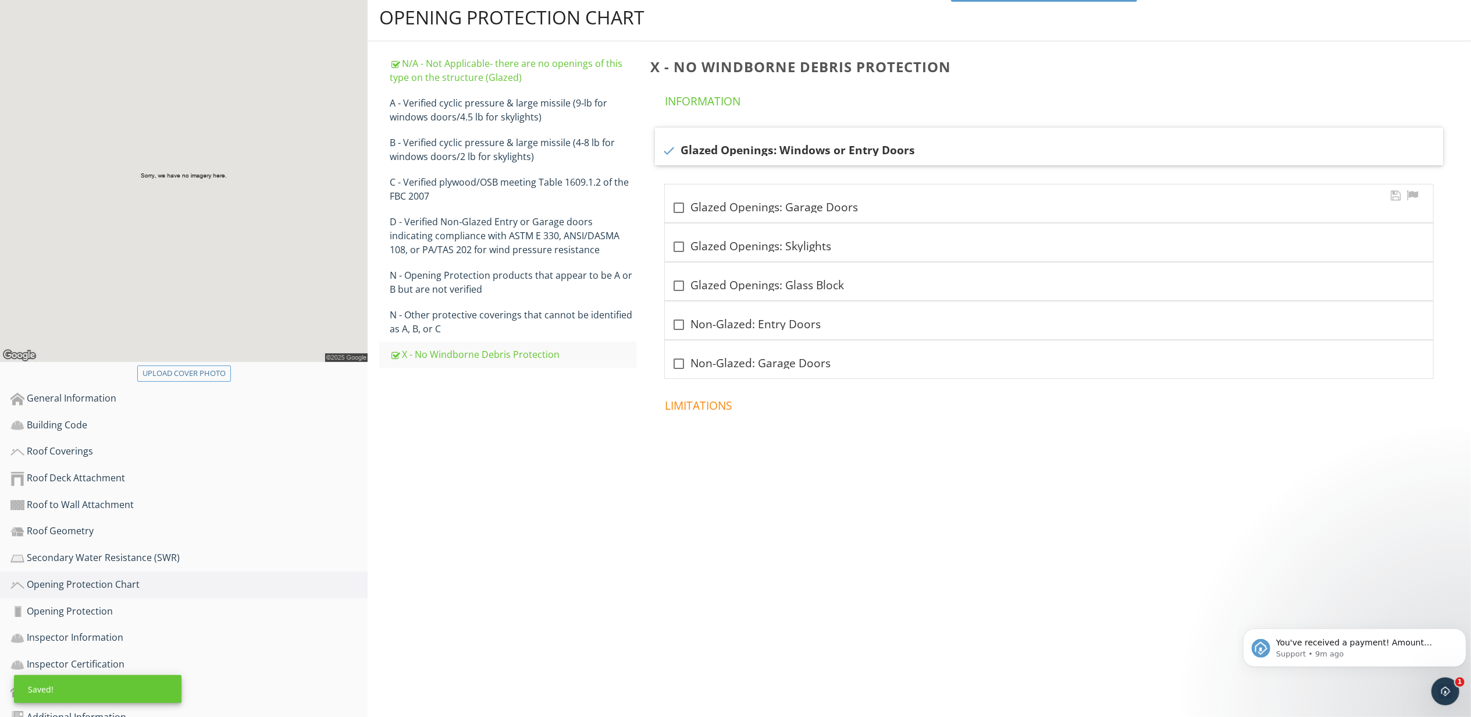
click at [680, 198] on div at bounding box center [679, 208] width 20 height 20
checkbox input "true"
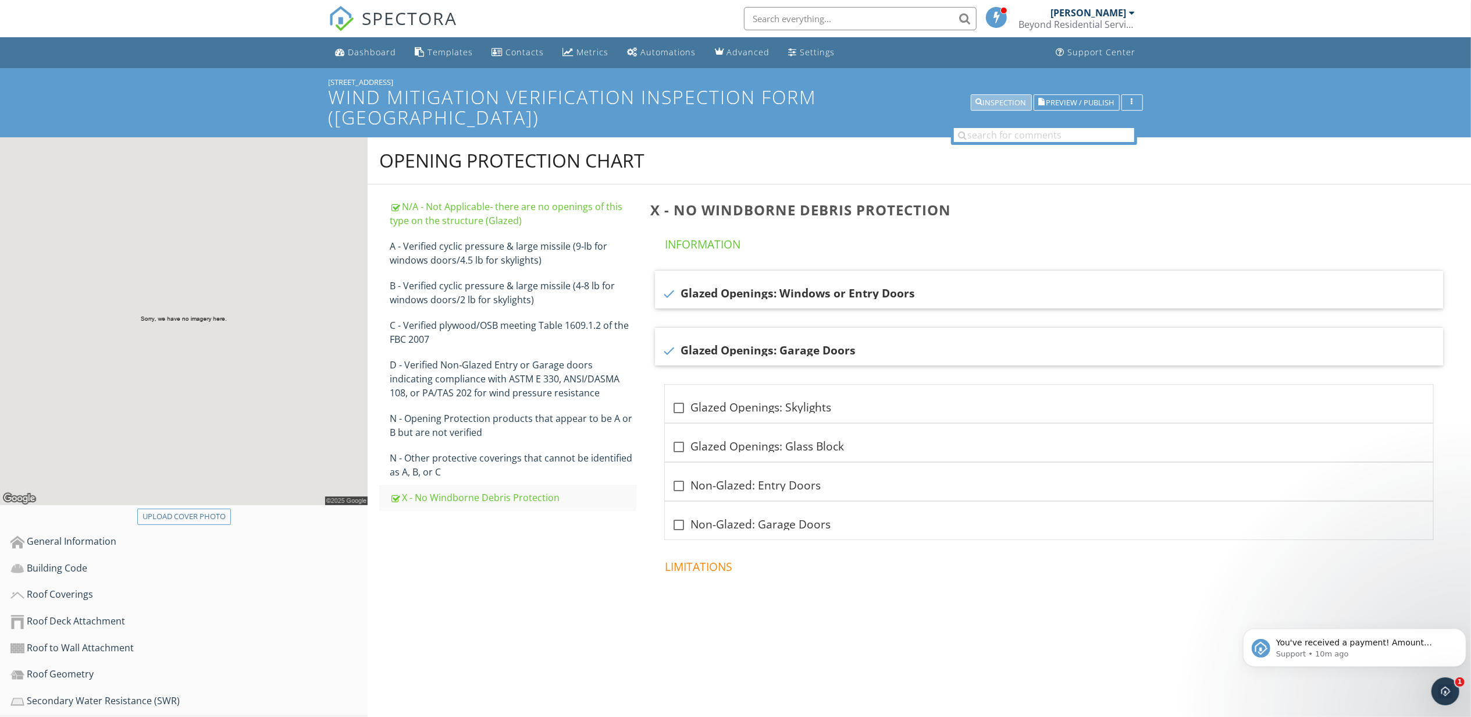
click at [999, 95] on button "Inspection" at bounding box center [1001, 103] width 61 height 16
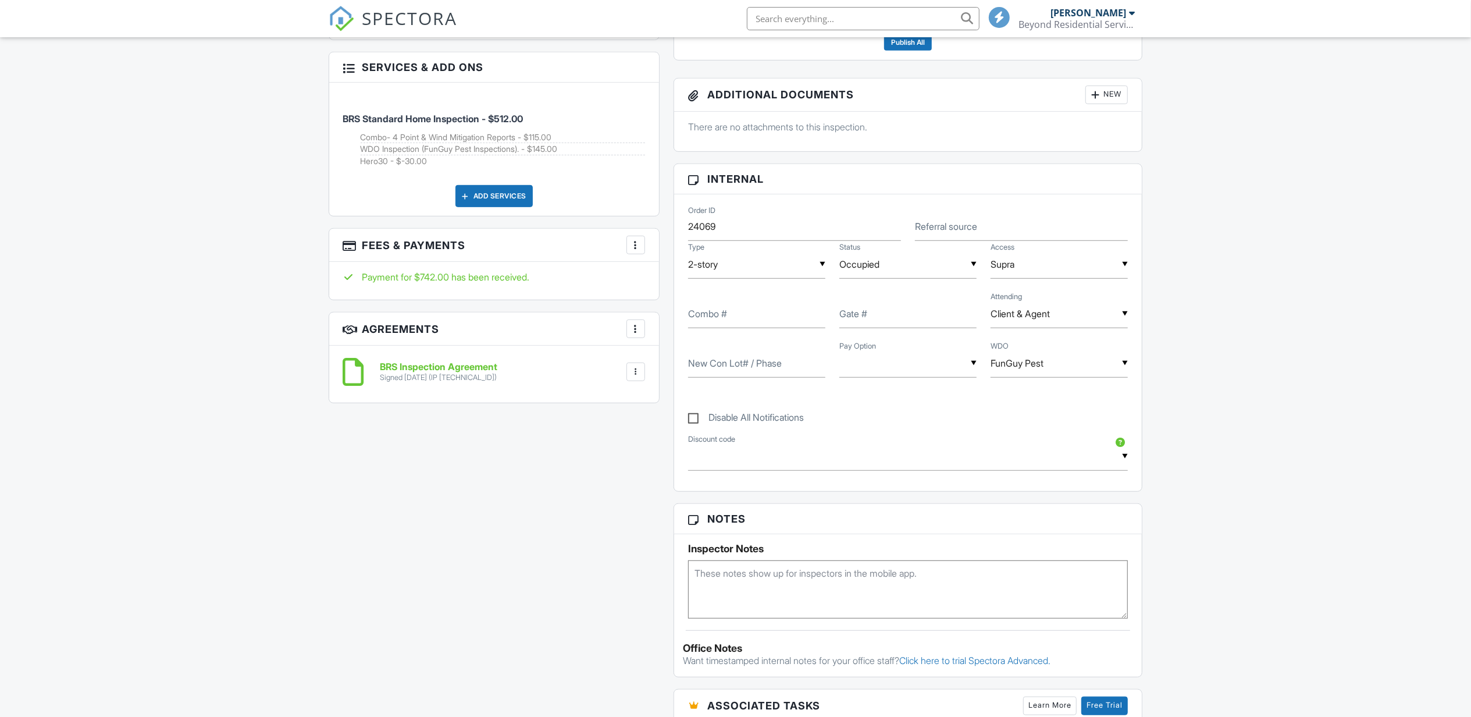
scroll to position [895, 0]
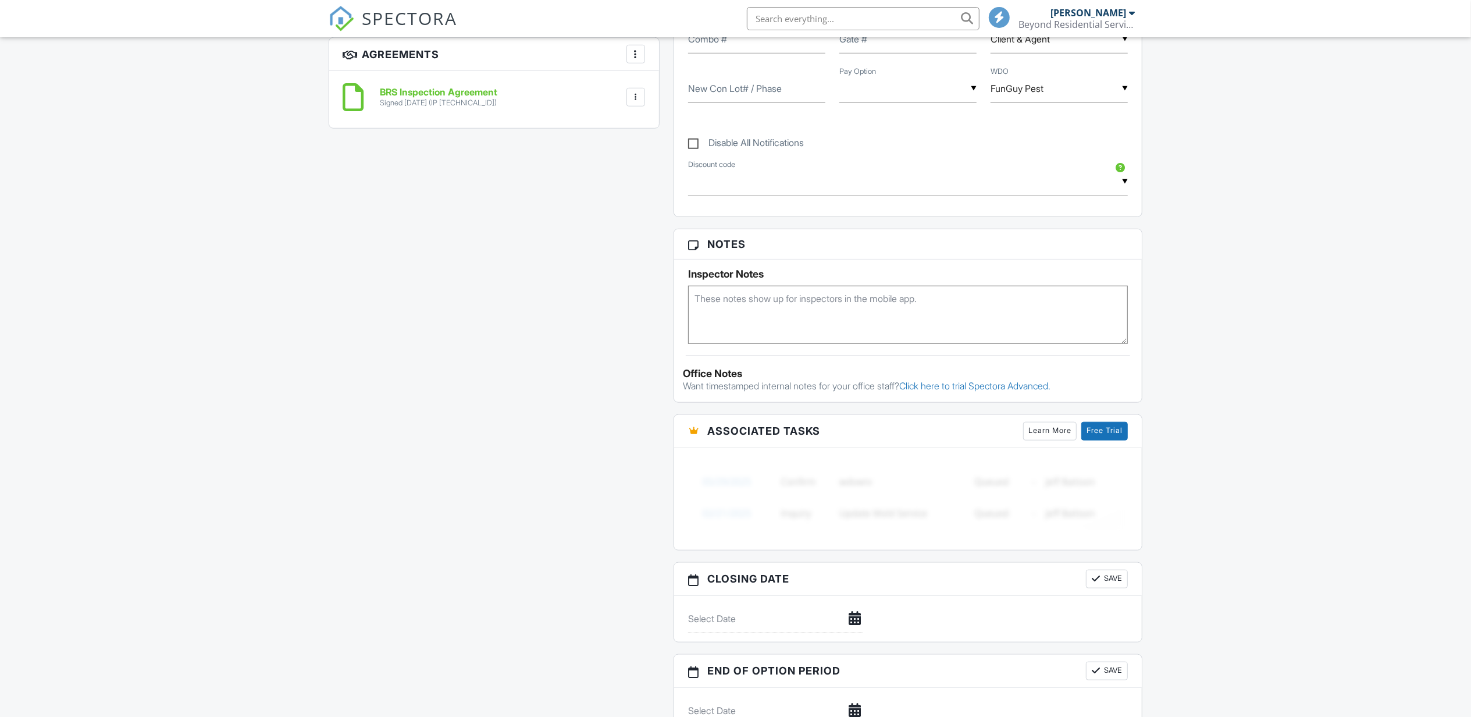
click at [638, 244] on div "All emails and texts are disabled for this inspection! All emails and texts hav…" at bounding box center [736, 95] width 828 height 1299
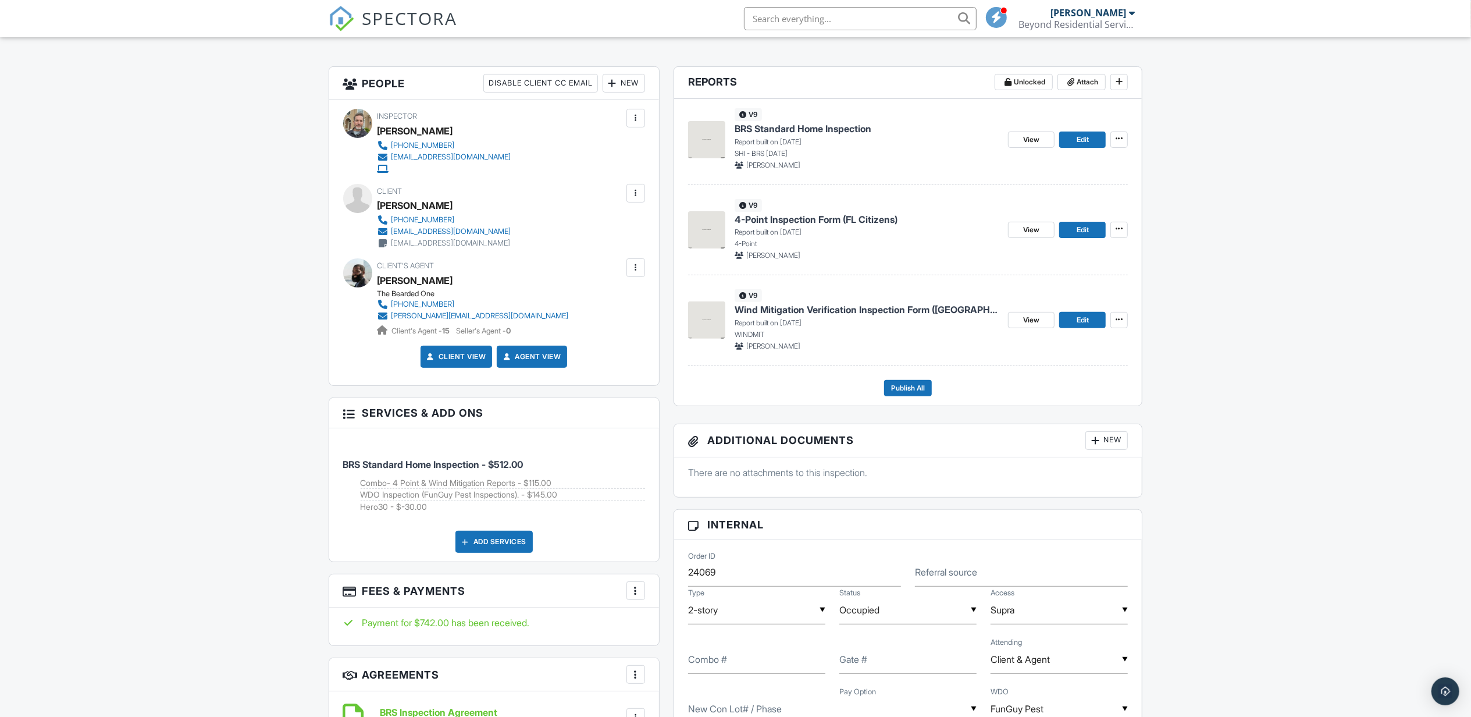
scroll to position [429, 0]
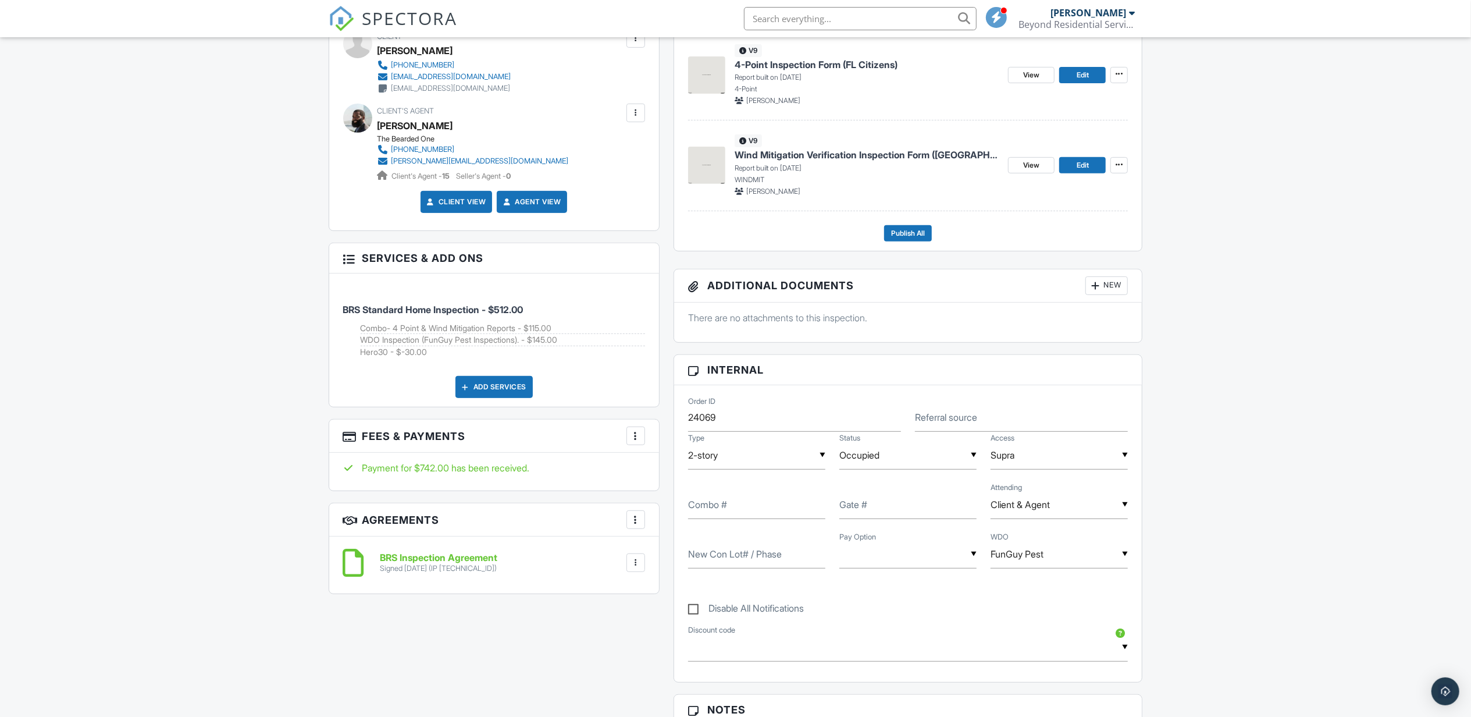
click at [629, 435] on div "More" at bounding box center [636, 435] width 19 height 19
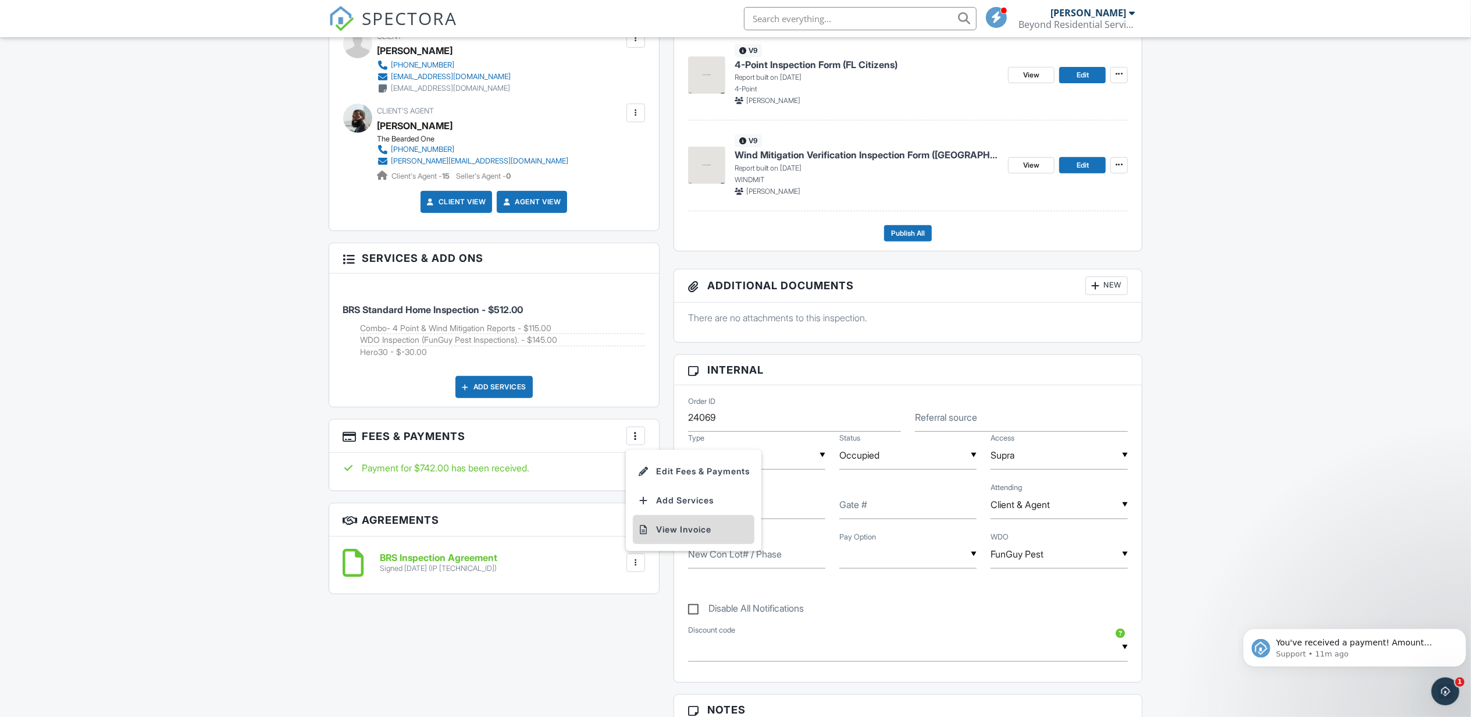
scroll to position [0, 0]
click at [696, 533] on li "View Invoice" at bounding box center [694, 529] width 122 height 29
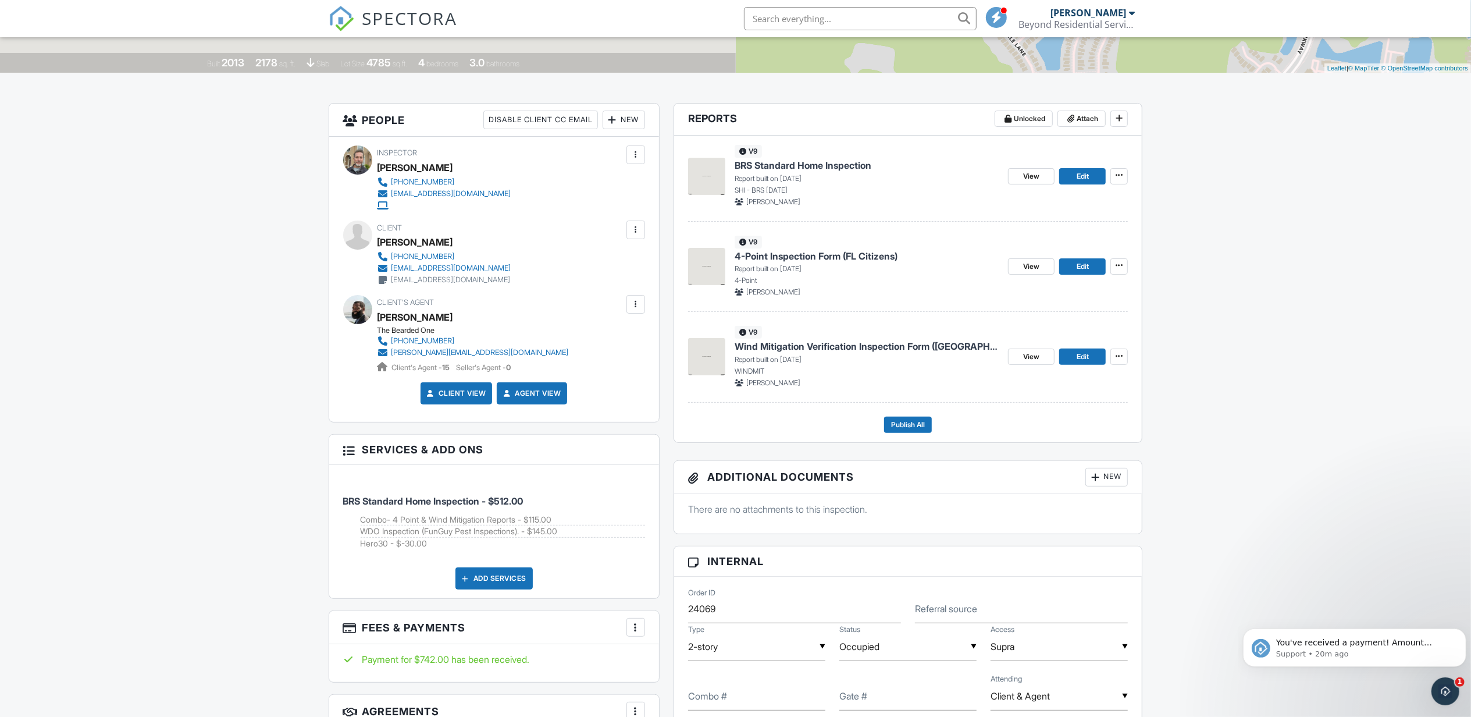
scroll to position [119, 0]
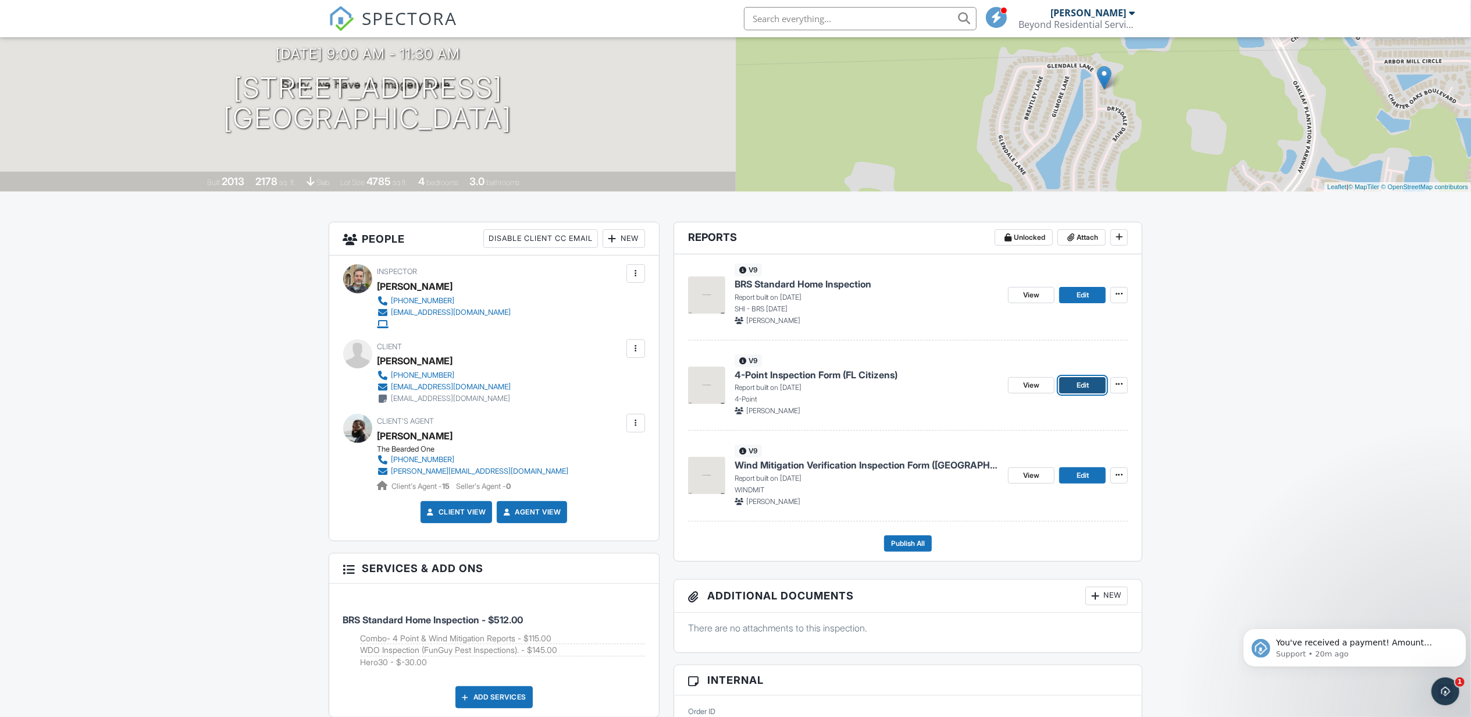
click at [1082, 384] on span "Edit" at bounding box center [1083, 385] width 12 height 12
